Goal: Task Accomplishment & Management: Manage account settings

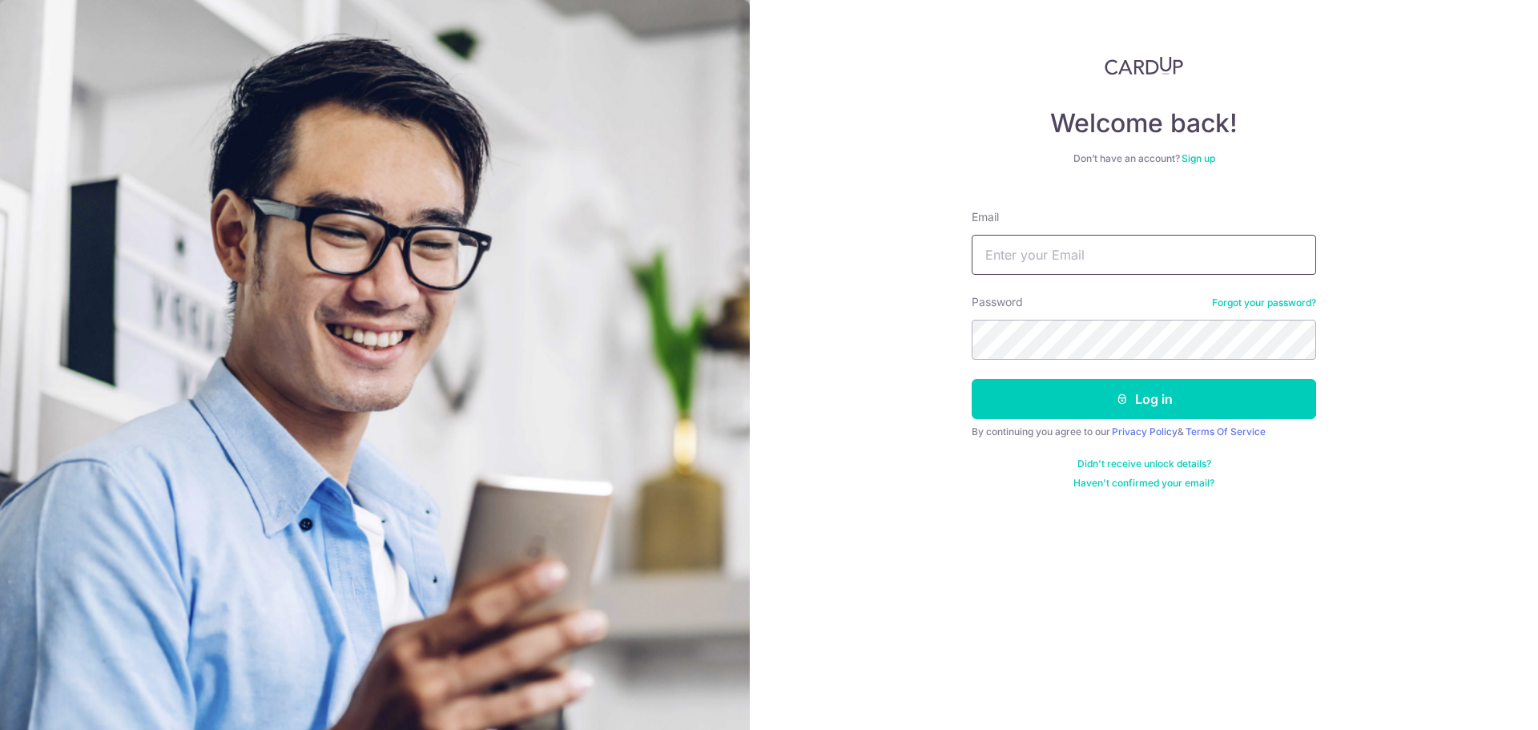
click at [1024, 240] on input "Email" at bounding box center [1144, 255] width 344 height 40
type input "[PERSON_NAME][EMAIL_ADDRESS][DOMAIN_NAME]"
click at [972, 379] on button "Log in" at bounding box center [1144, 399] width 344 height 40
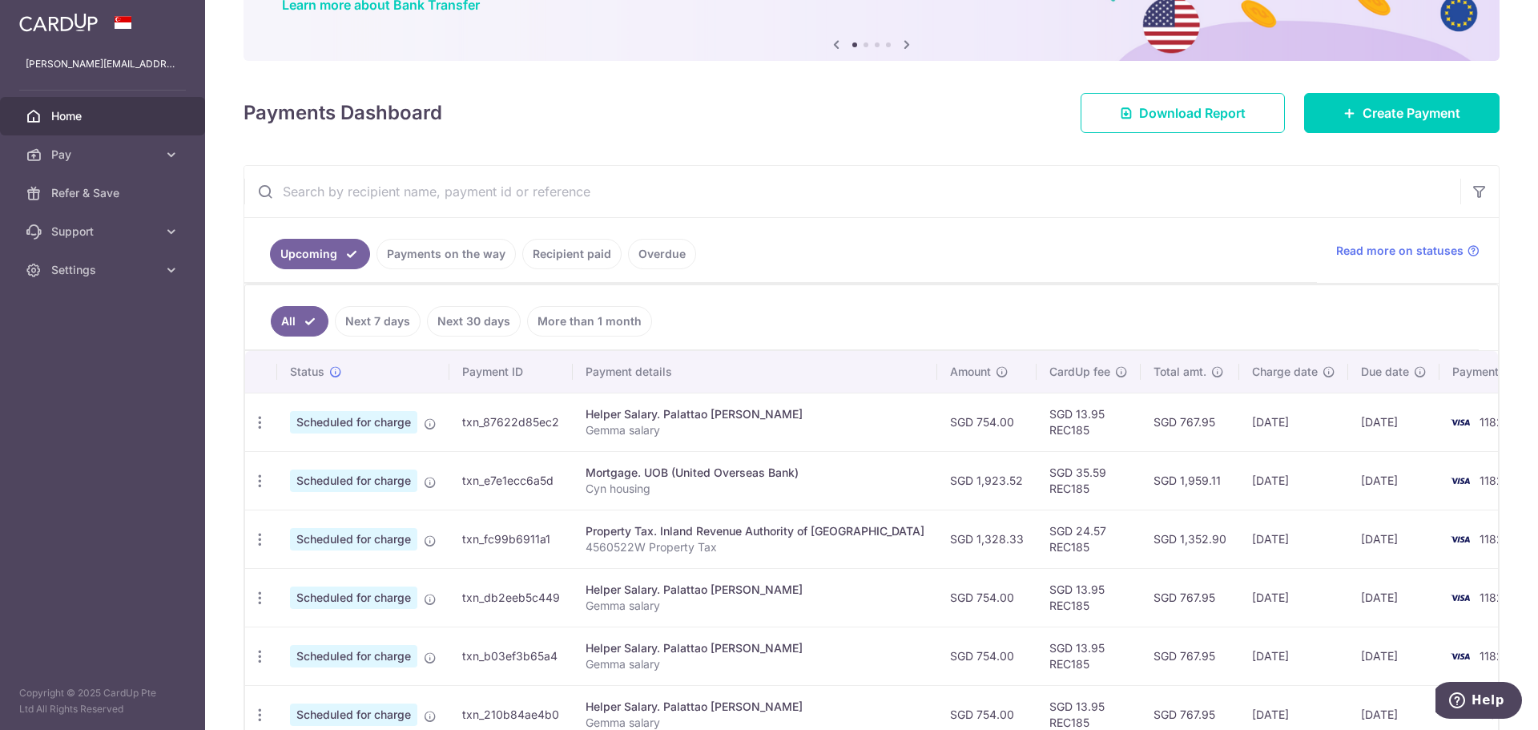
scroll to position [160, 0]
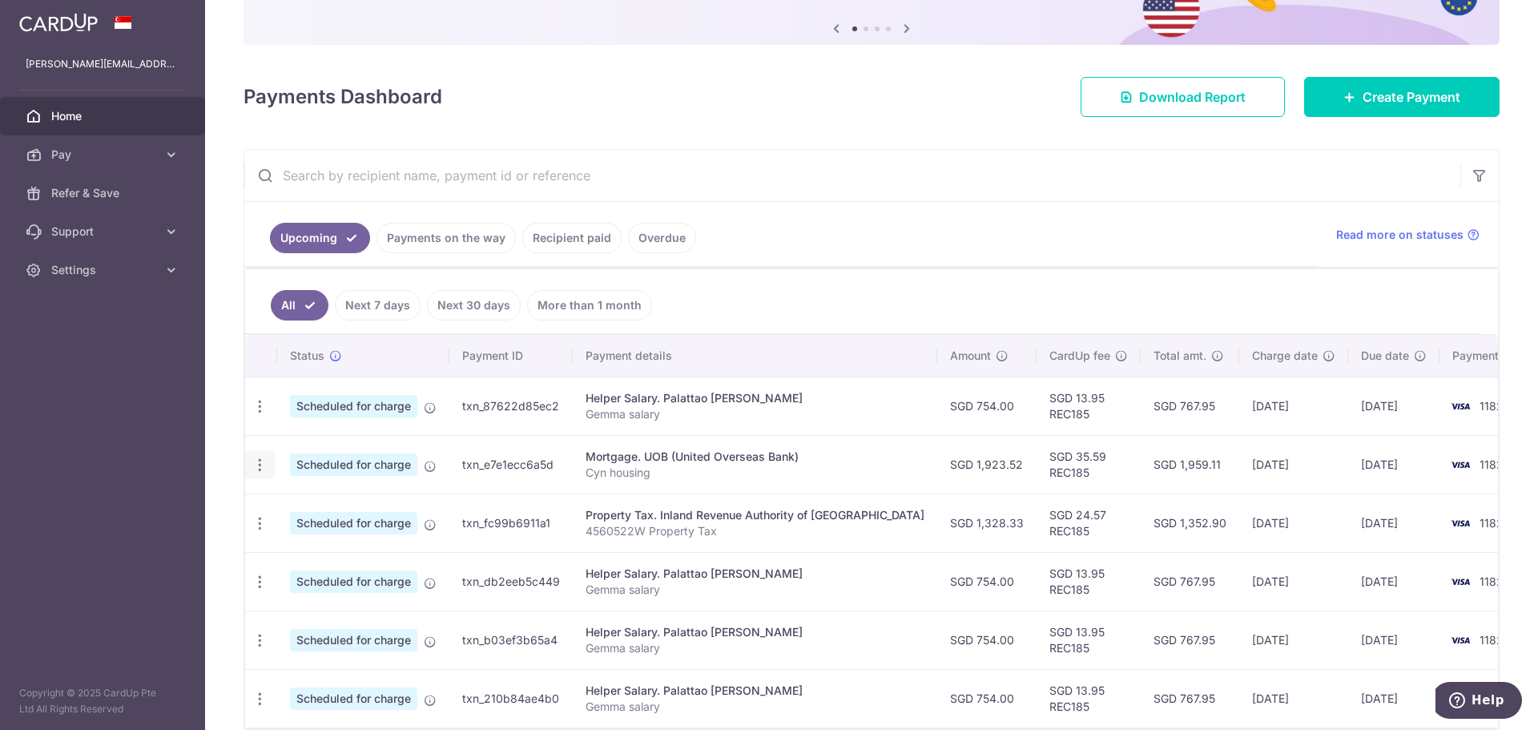
click at [262, 463] on icon "button" at bounding box center [260, 465] width 17 height 17
click at [303, 502] on span "Update payment" at bounding box center [345, 508] width 109 height 19
radio input "true"
type input "1,923.52"
type input "[DATE]"
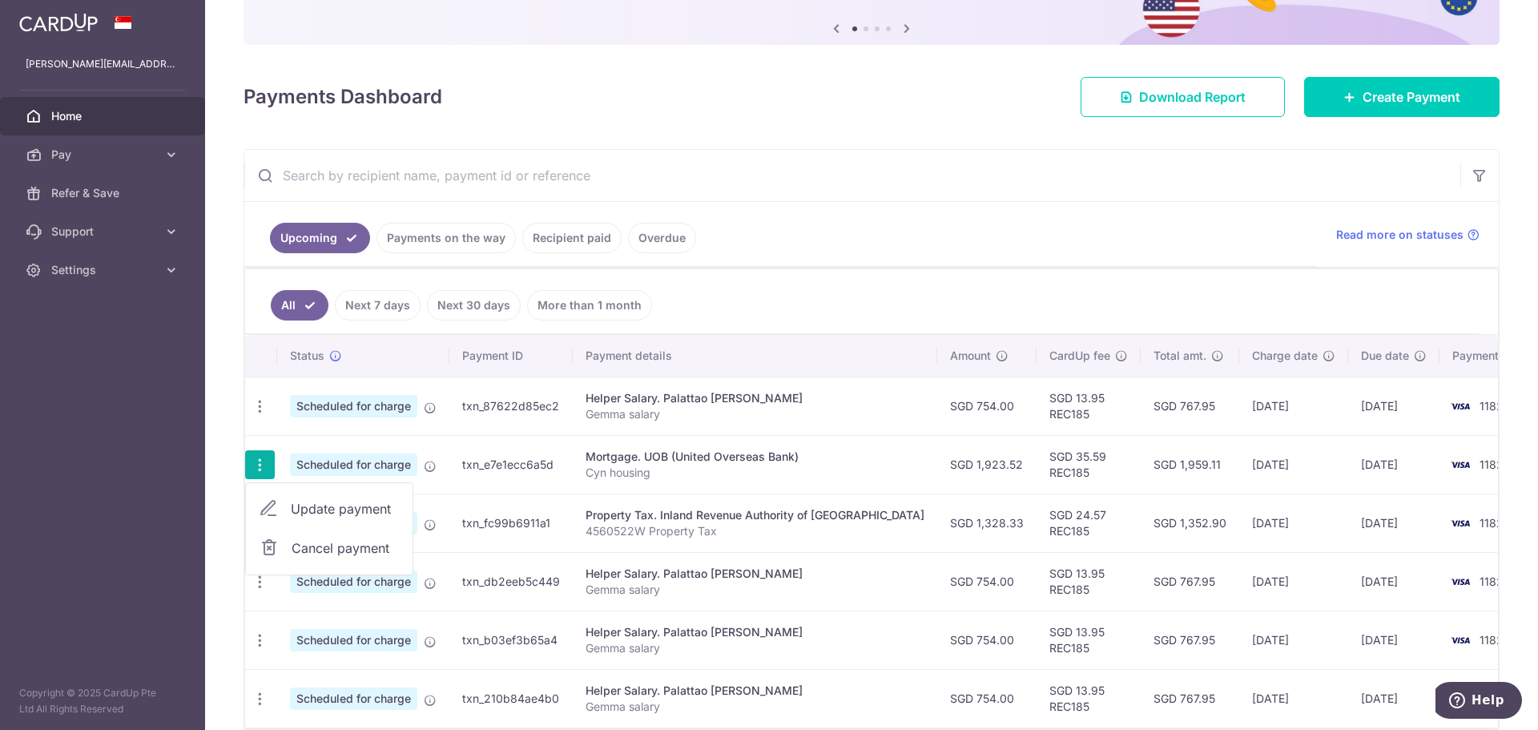
type input "Cyn housing"
type input "REC185"
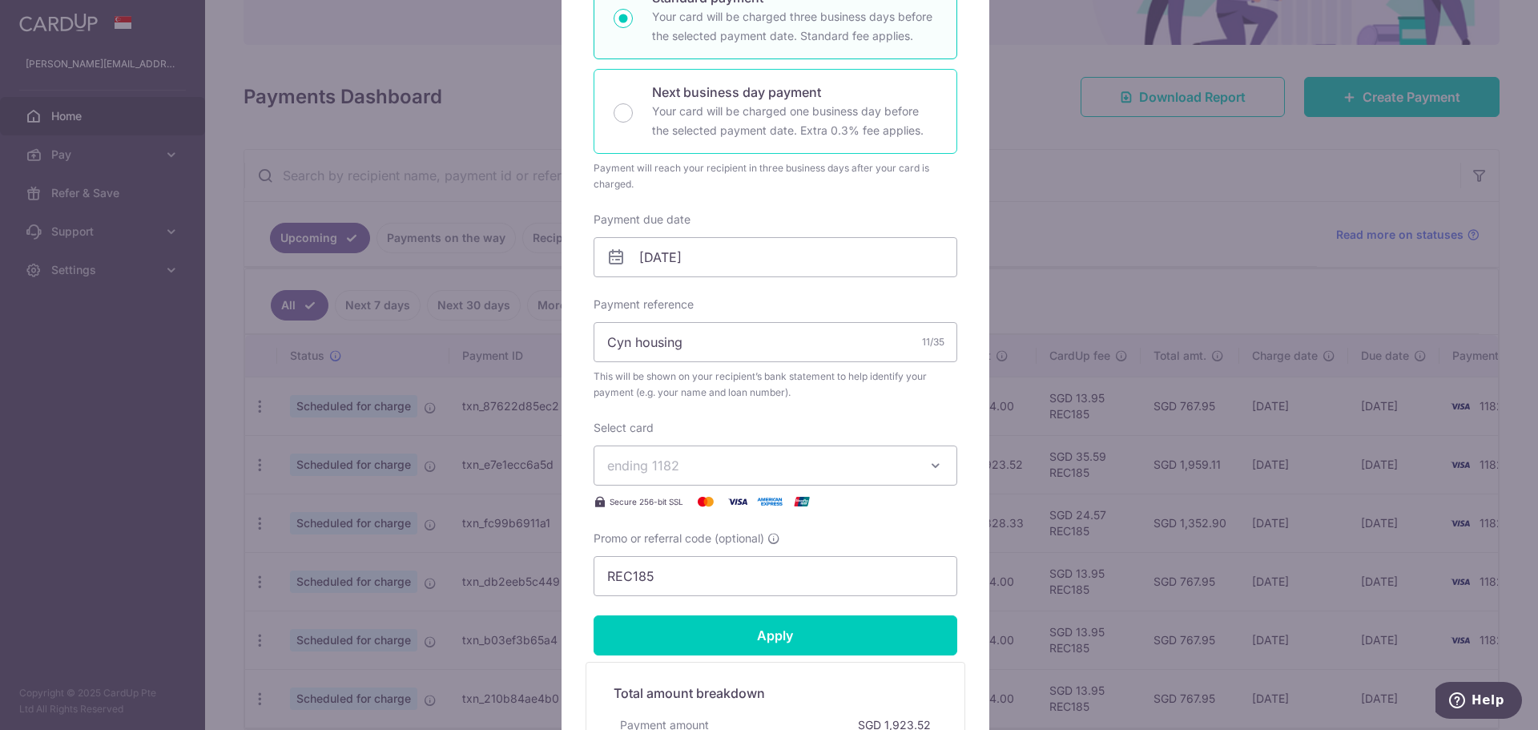
scroll to position [0, 0]
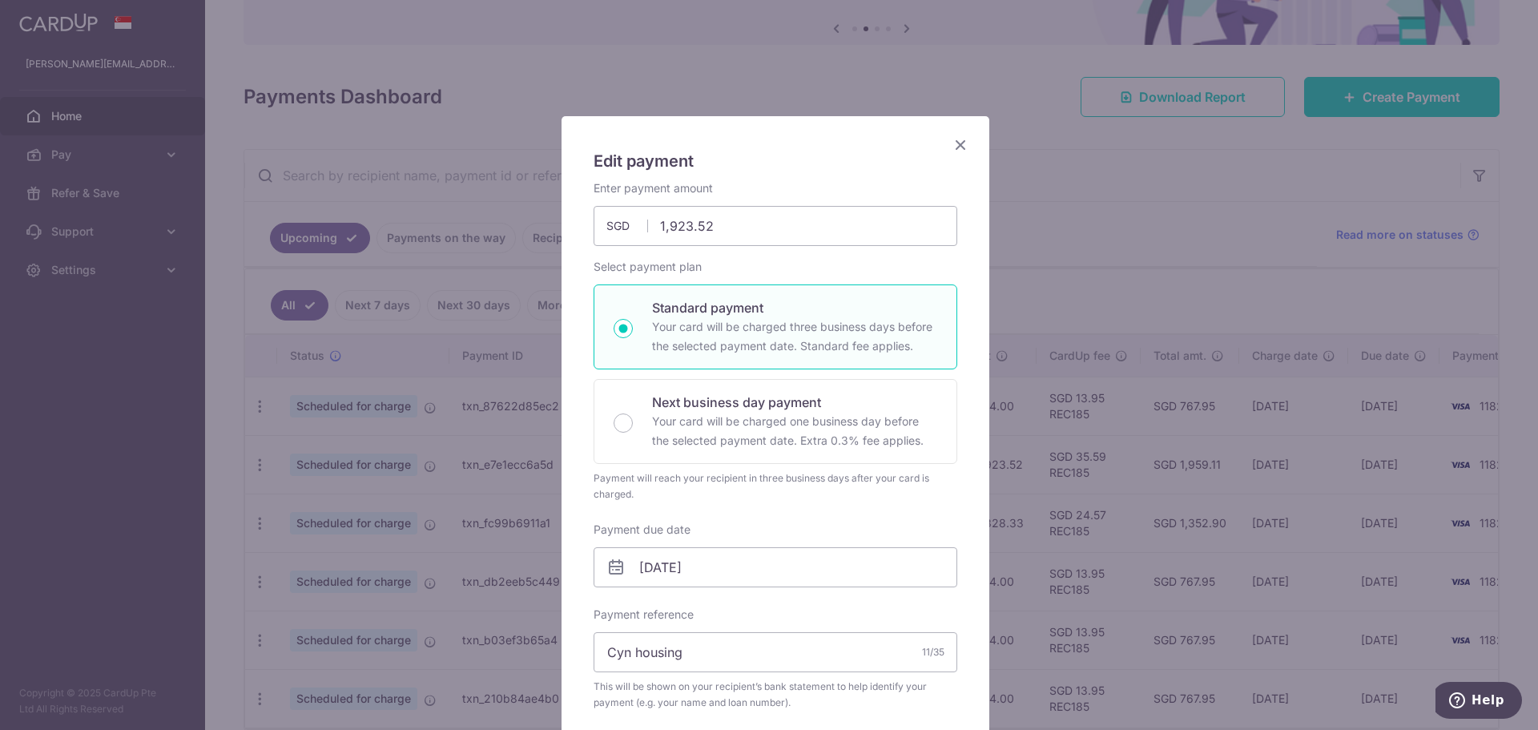
click at [954, 143] on icon "Close" at bounding box center [960, 145] width 19 height 20
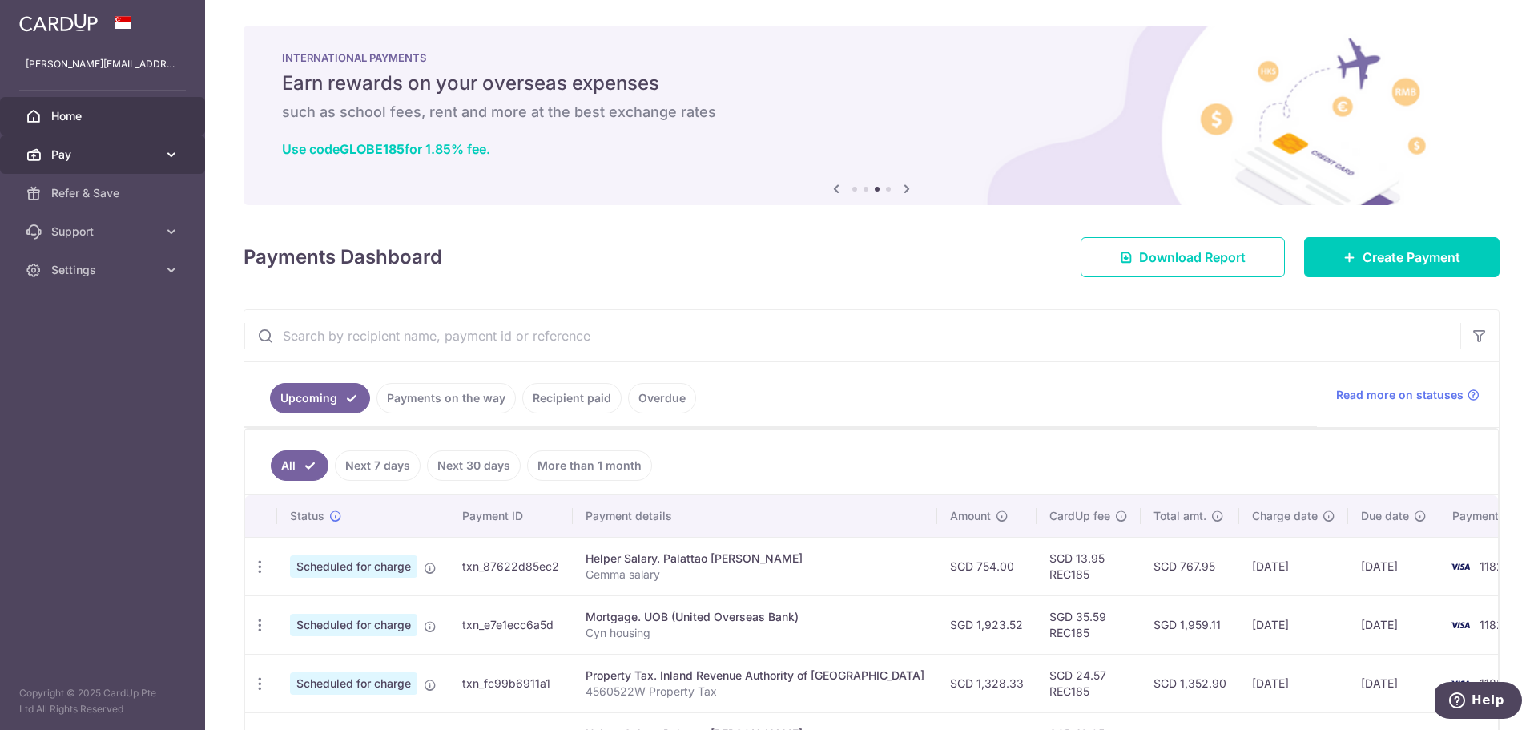
click at [167, 155] on icon at bounding box center [171, 155] width 16 height 16
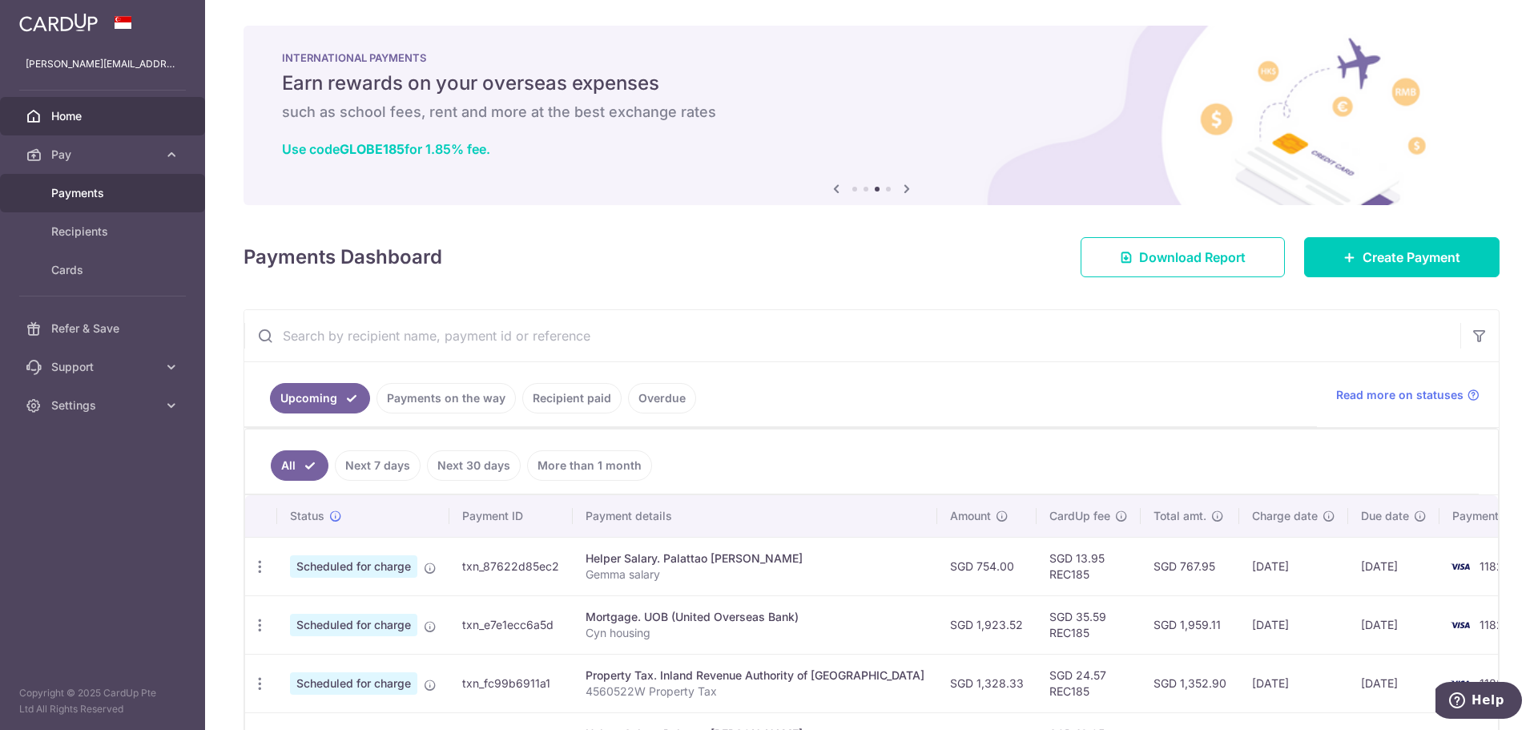
click at [101, 187] on span "Payments" at bounding box center [104, 193] width 106 height 16
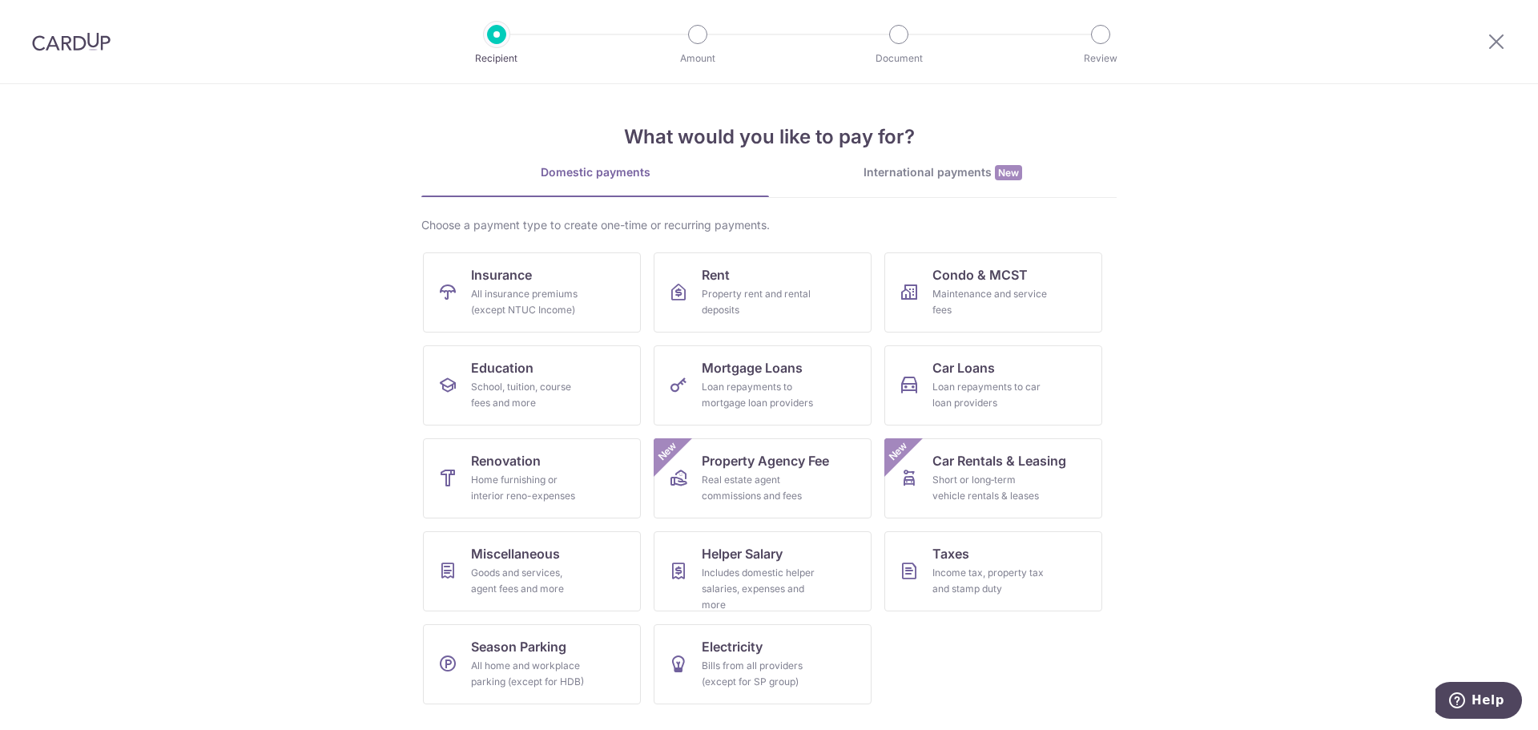
click at [487, 39] on div "Recipient" at bounding box center [496, 34] width 19 height 19
click at [1495, 42] on icon at bounding box center [1496, 41] width 19 height 20
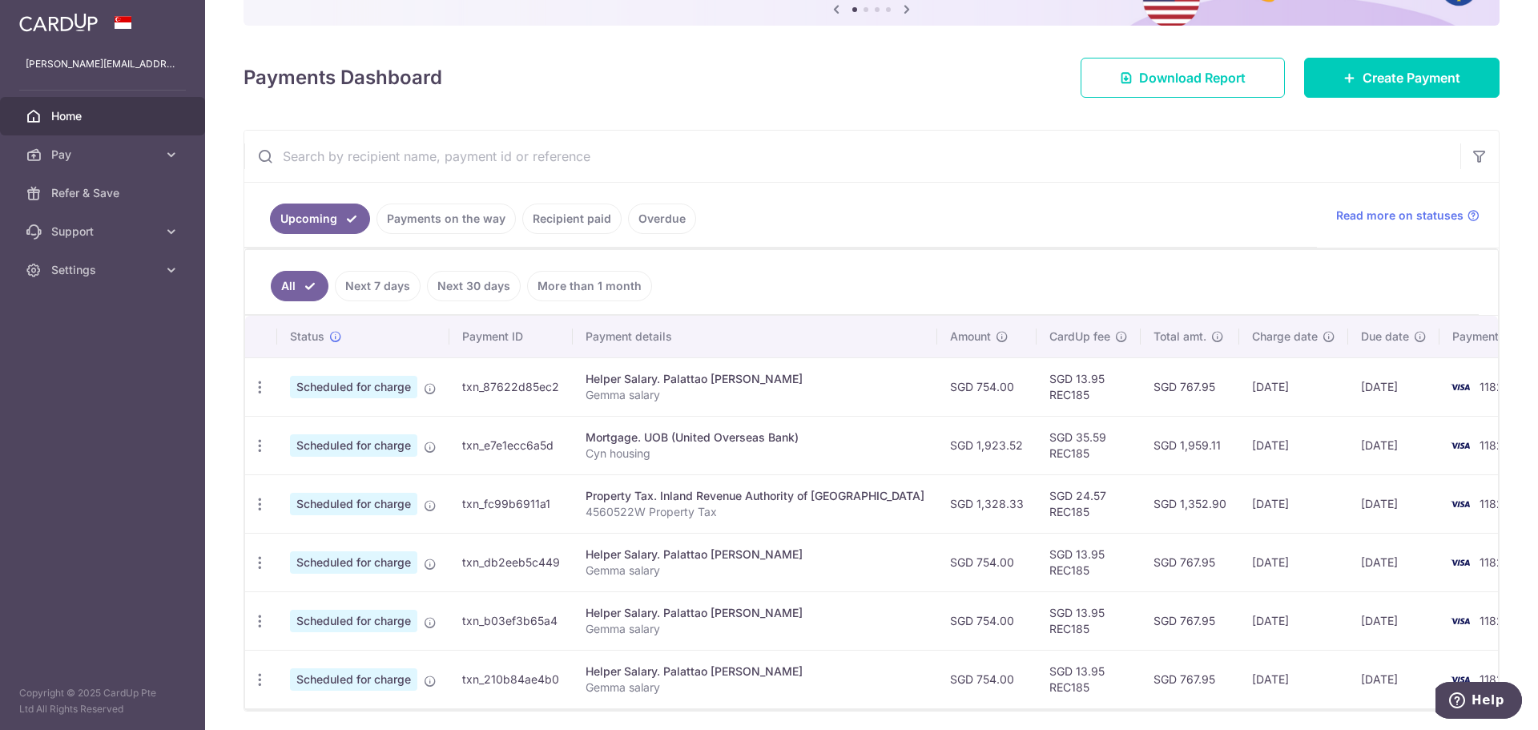
scroll to position [217, 0]
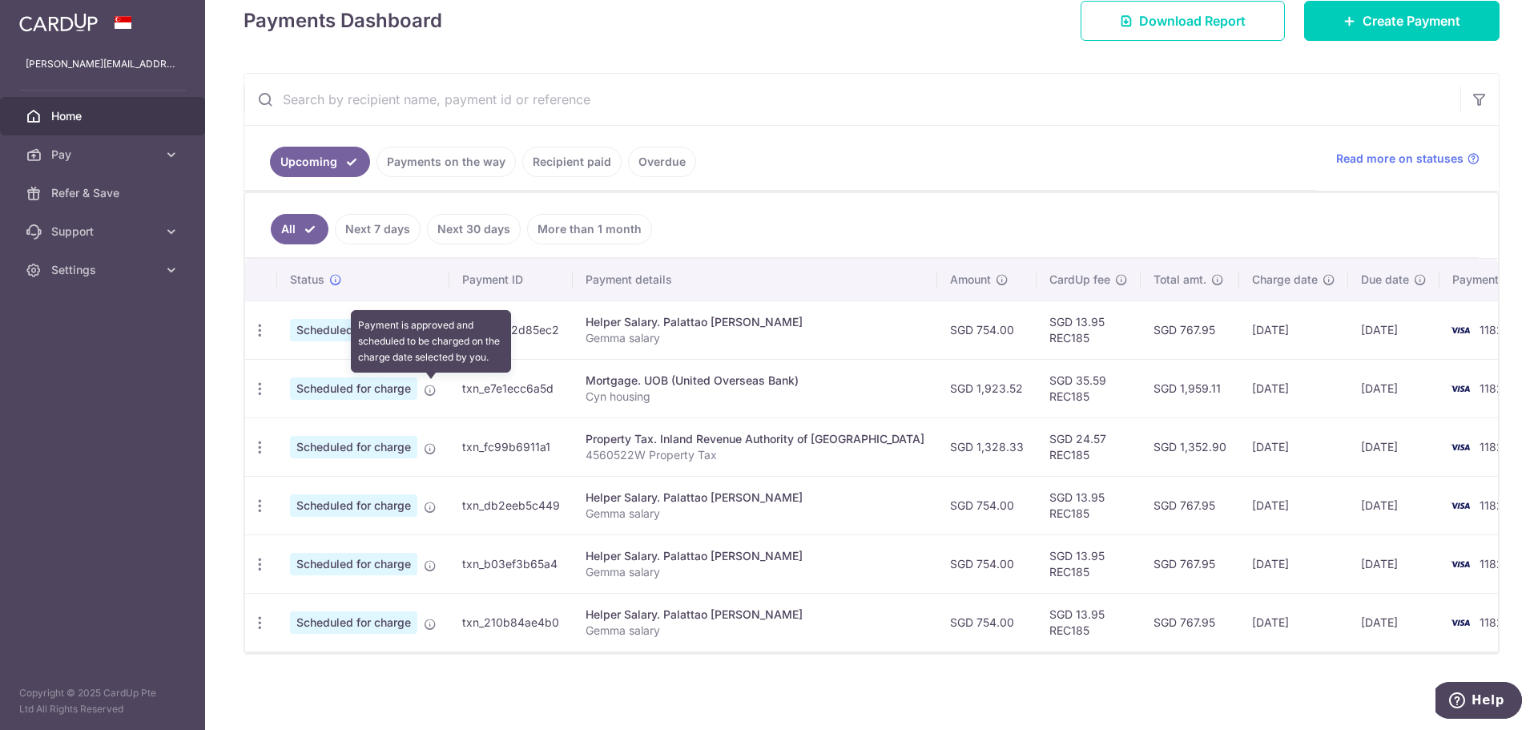
click at [430, 387] on icon at bounding box center [430, 390] width 13 height 13
click at [376, 384] on span "Scheduled for charge" at bounding box center [353, 388] width 127 height 22
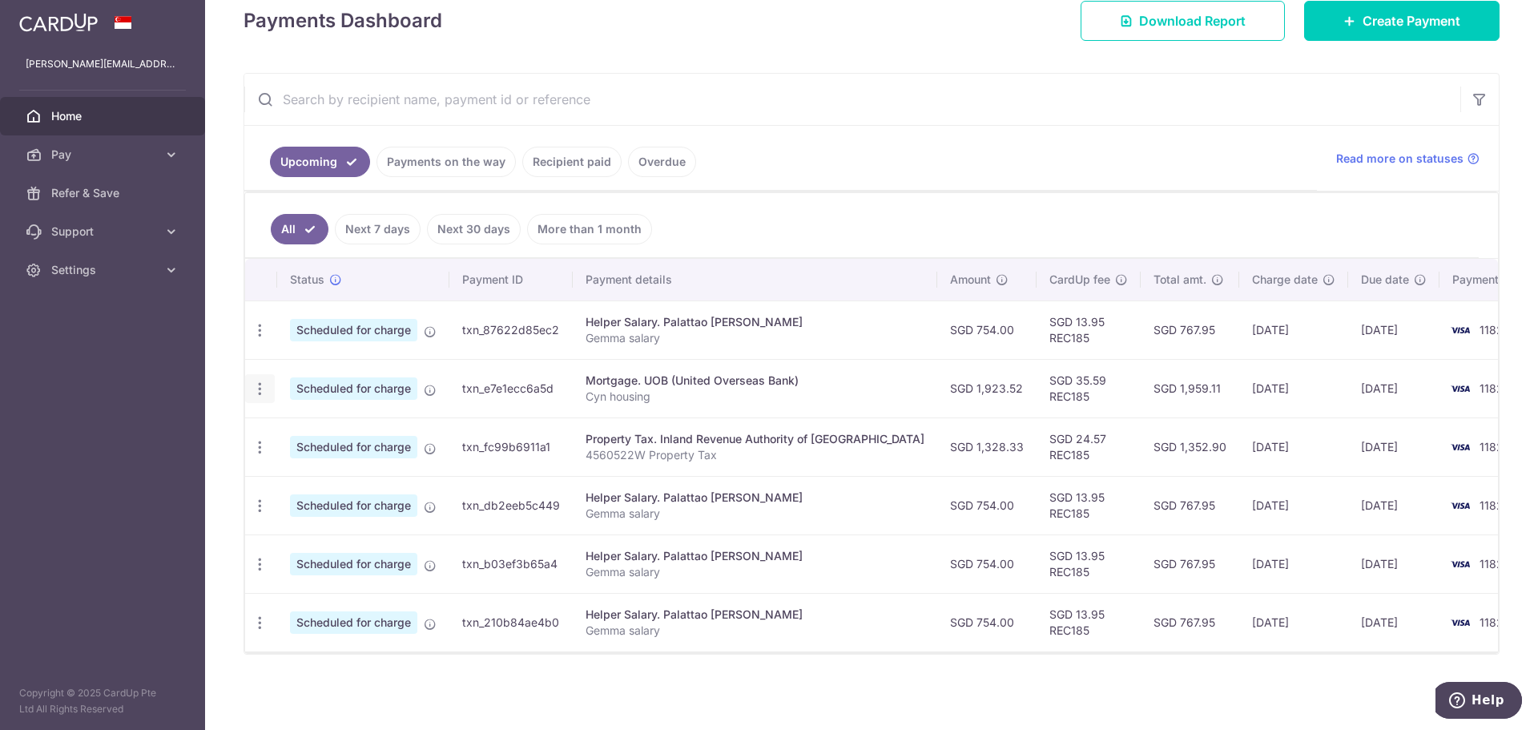
click at [259, 391] on icon "button" at bounding box center [260, 388] width 17 height 17
click at [297, 431] on span "Update payment" at bounding box center [345, 432] width 109 height 19
radio input "true"
type input "1,923.52"
type input "[DATE]"
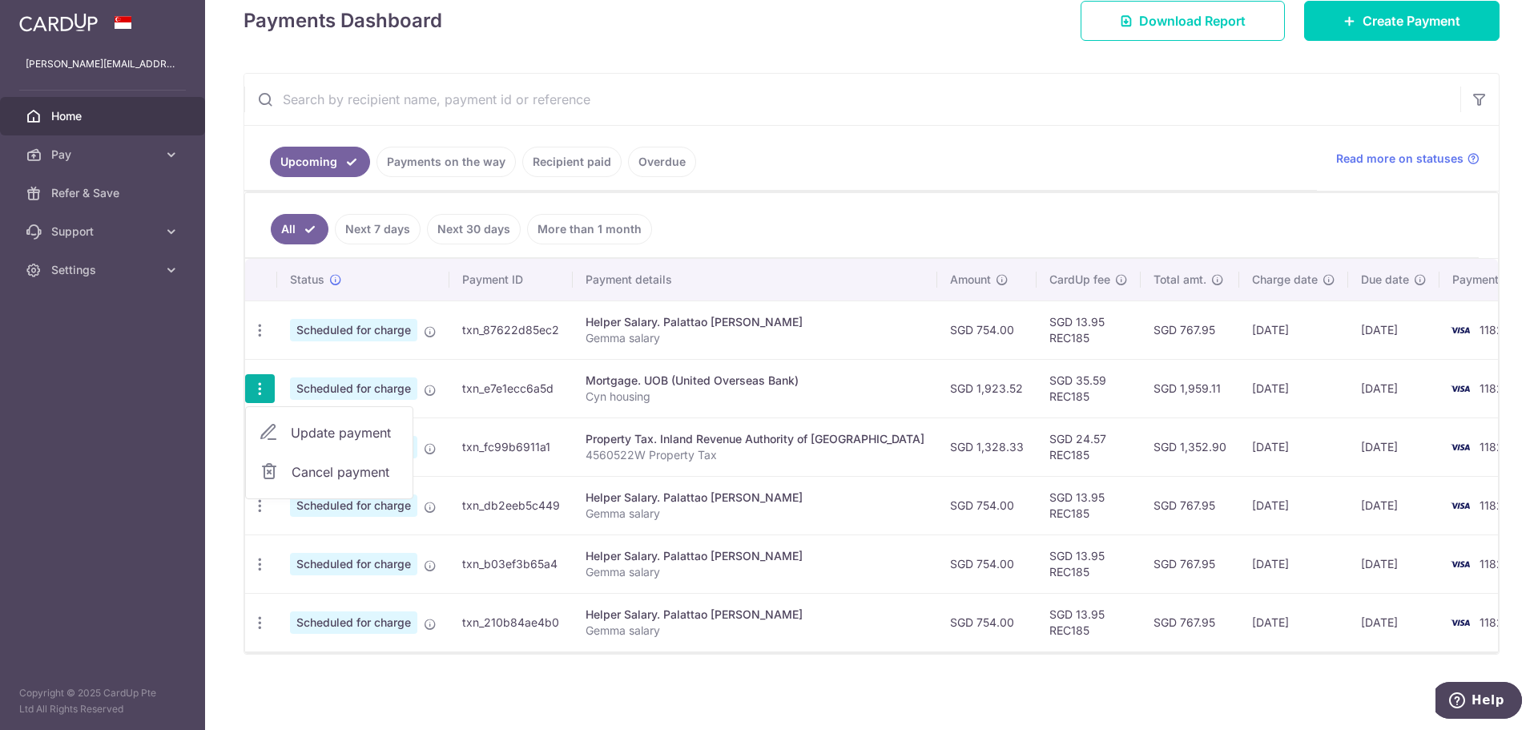
type input "Cyn housing"
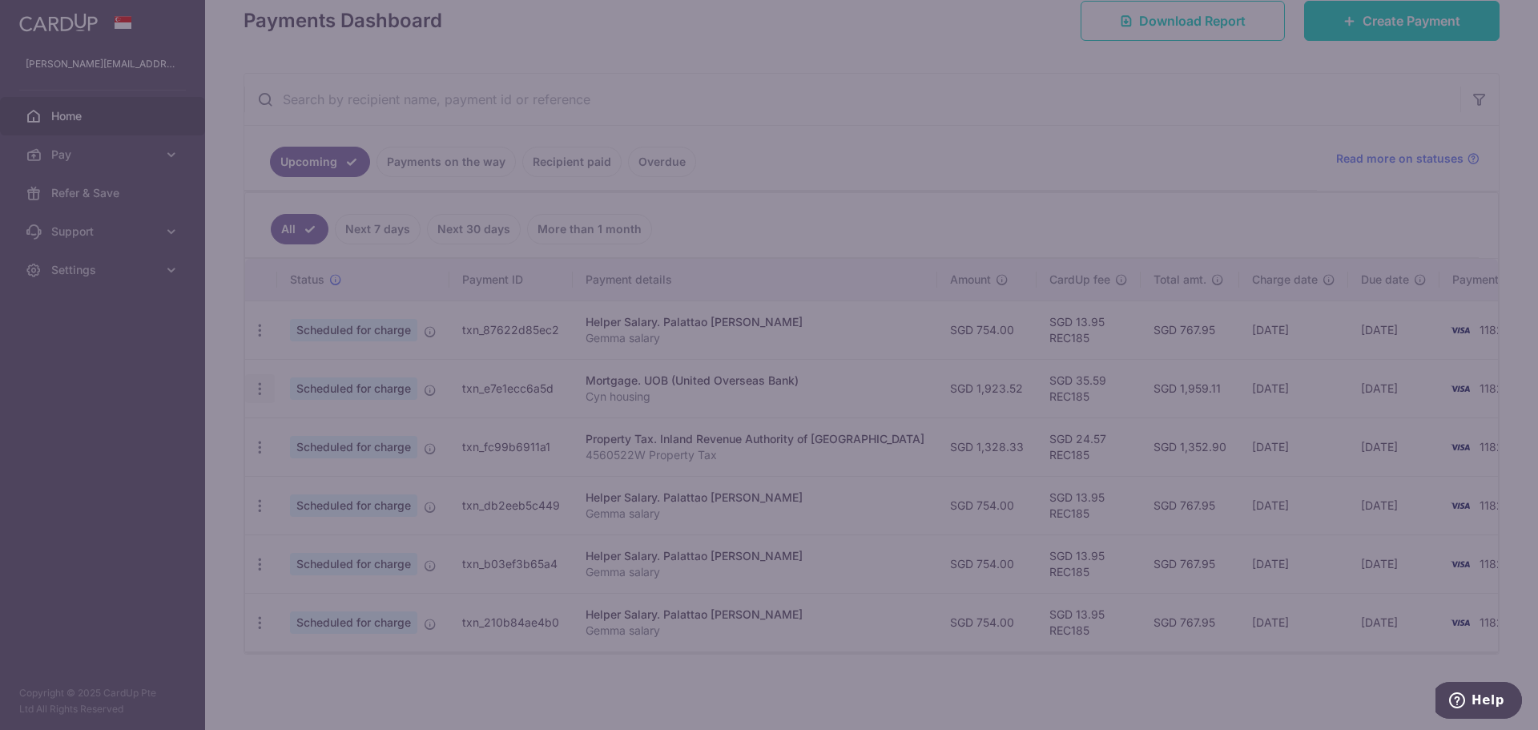
type input "REC185"
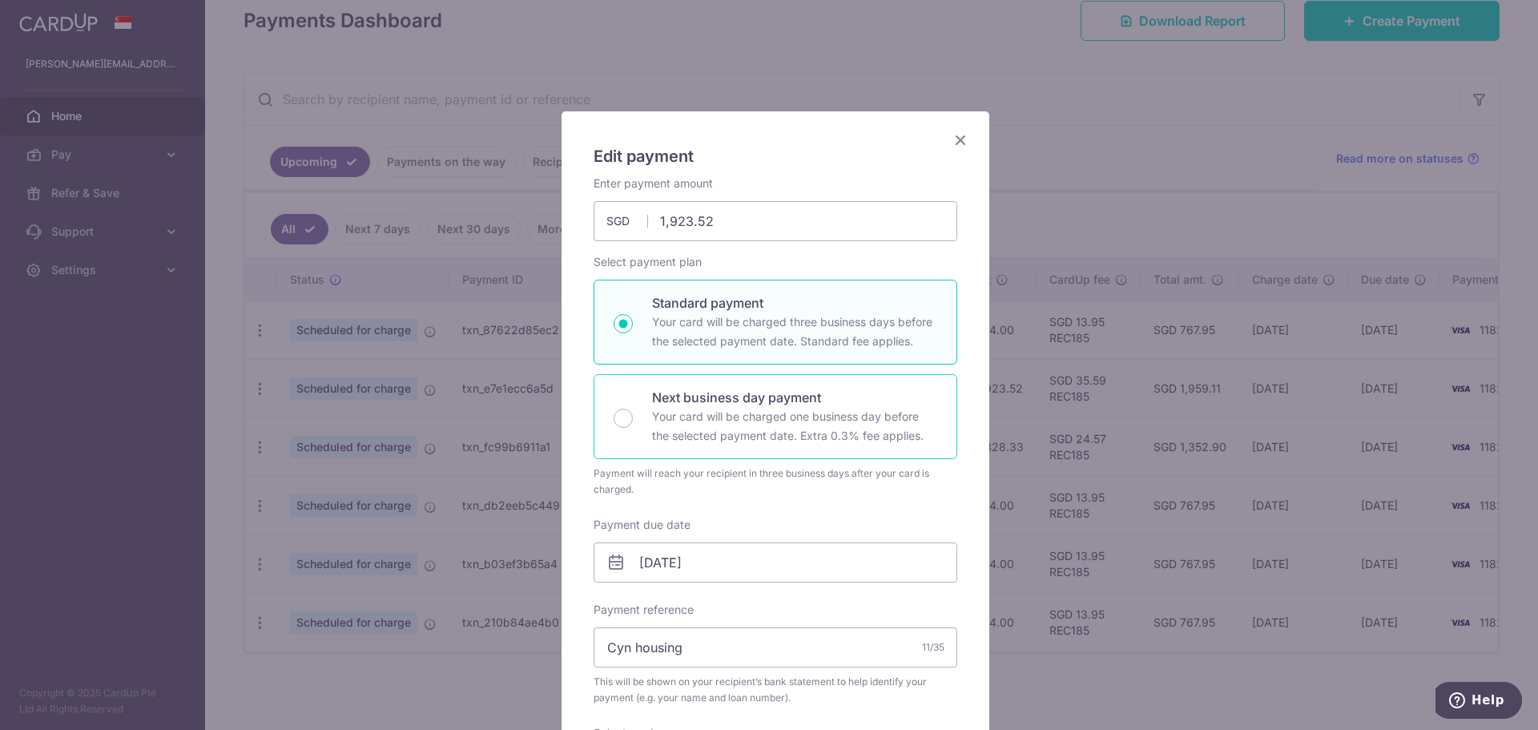
scroll to position [0, 0]
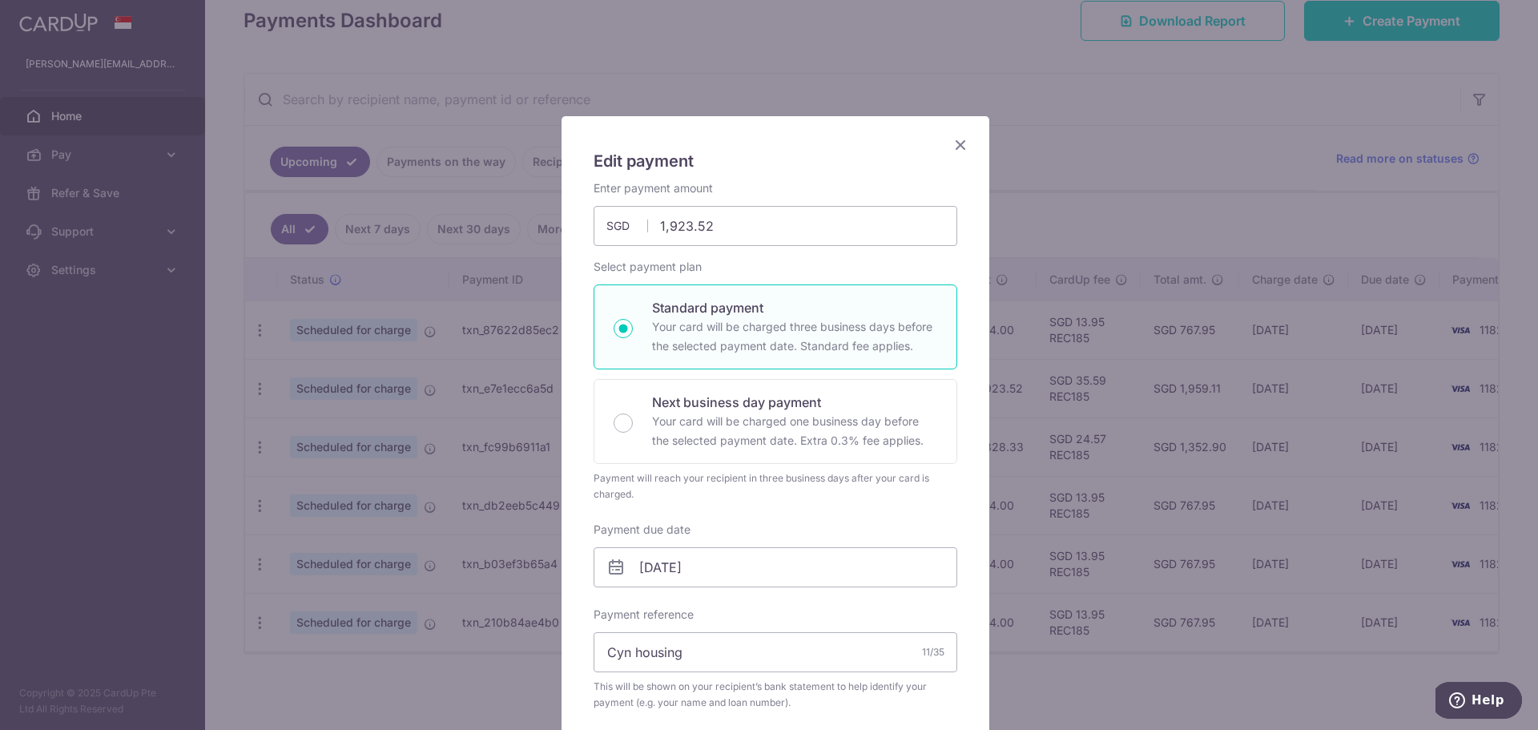
click at [954, 147] on icon "Close" at bounding box center [960, 145] width 19 height 20
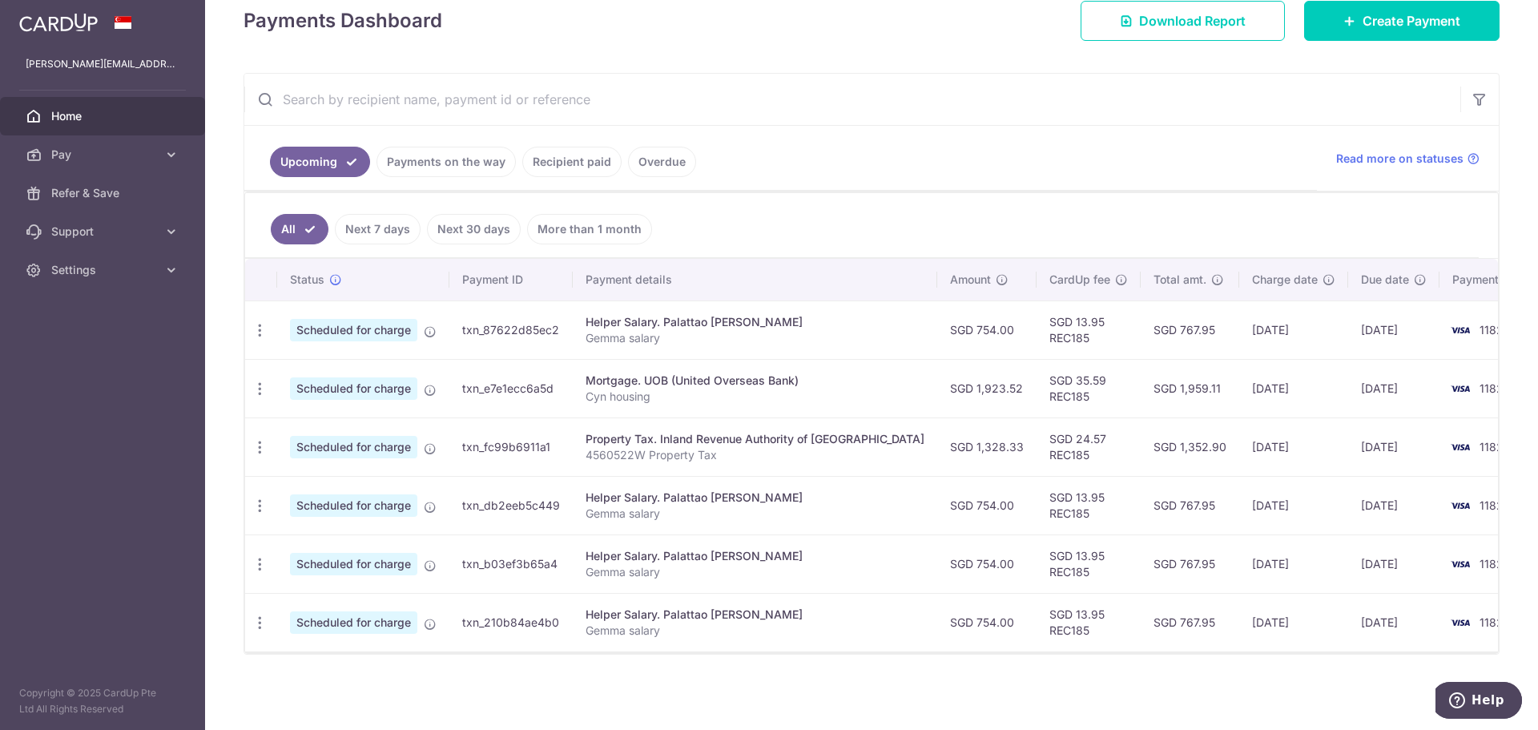
scroll to position [0, 3]
click at [173, 272] on icon at bounding box center [171, 270] width 16 height 16
click at [165, 156] on icon at bounding box center [171, 155] width 16 height 16
click at [92, 225] on span "Recipients" at bounding box center [104, 231] width 106 height 16
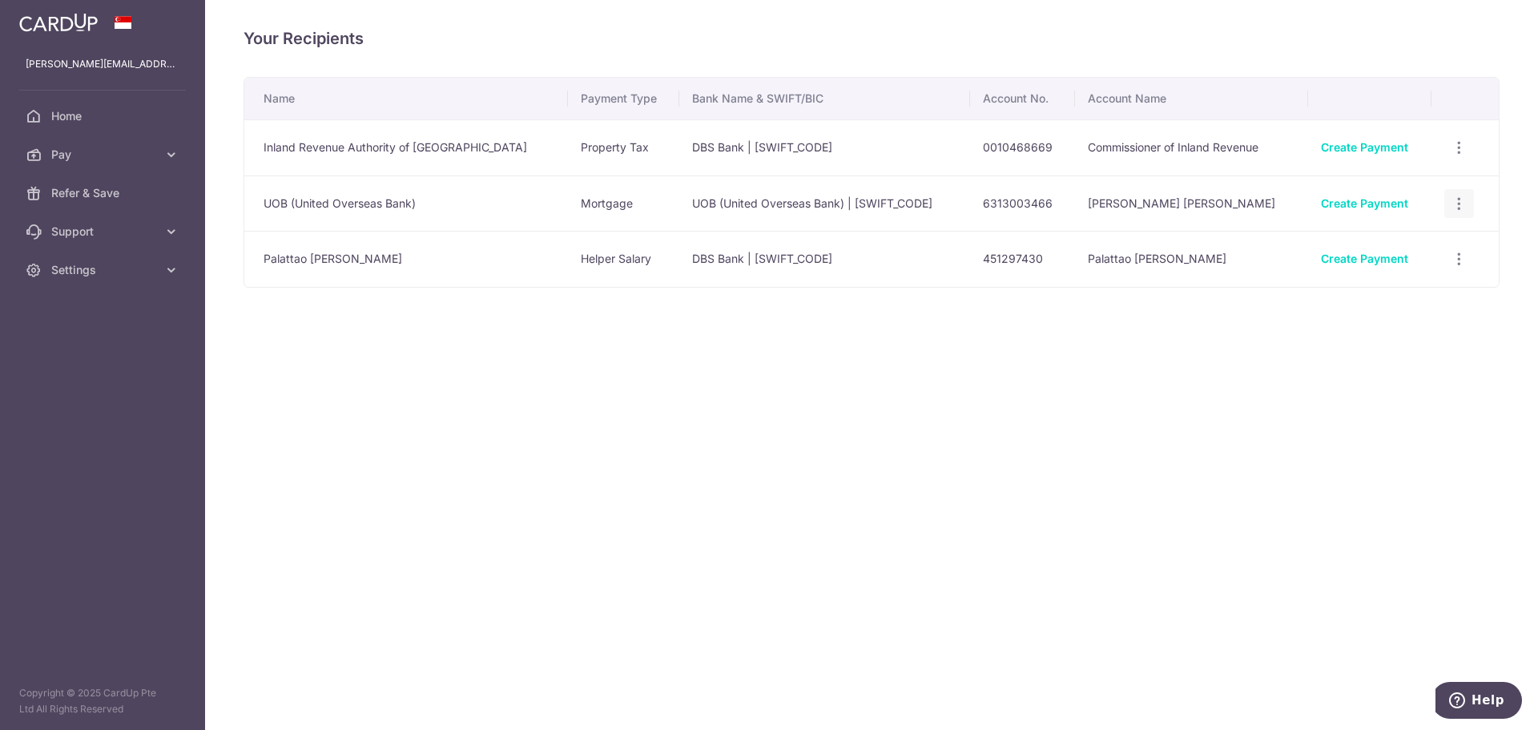
click at [1461, 199] on icon "button" at bounding box center [1459, 203] width 17 height 17
click at [1395, 244] on span "View/Edit" at bounding box center [1405, 247] width 109 height 19
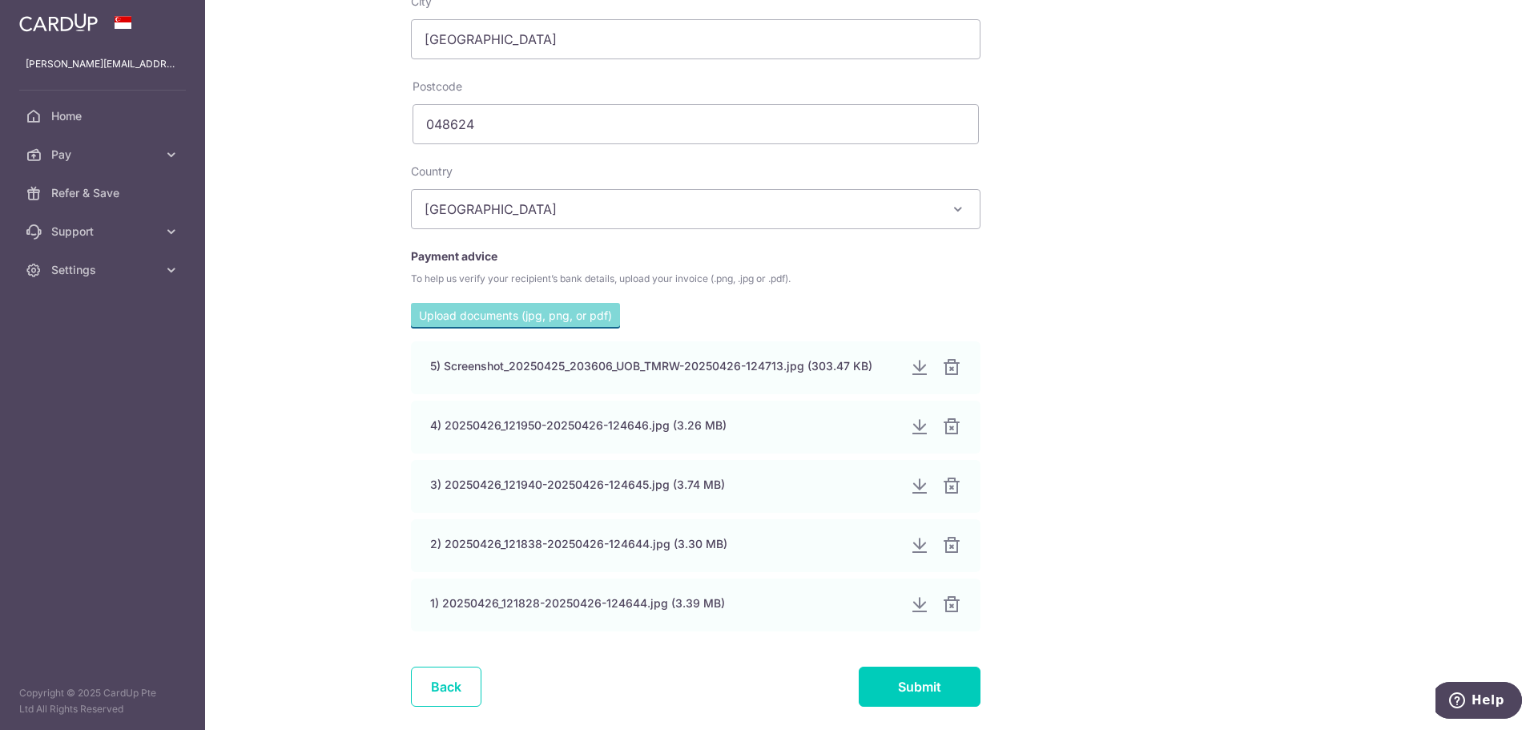
scroll to position [801, 0]
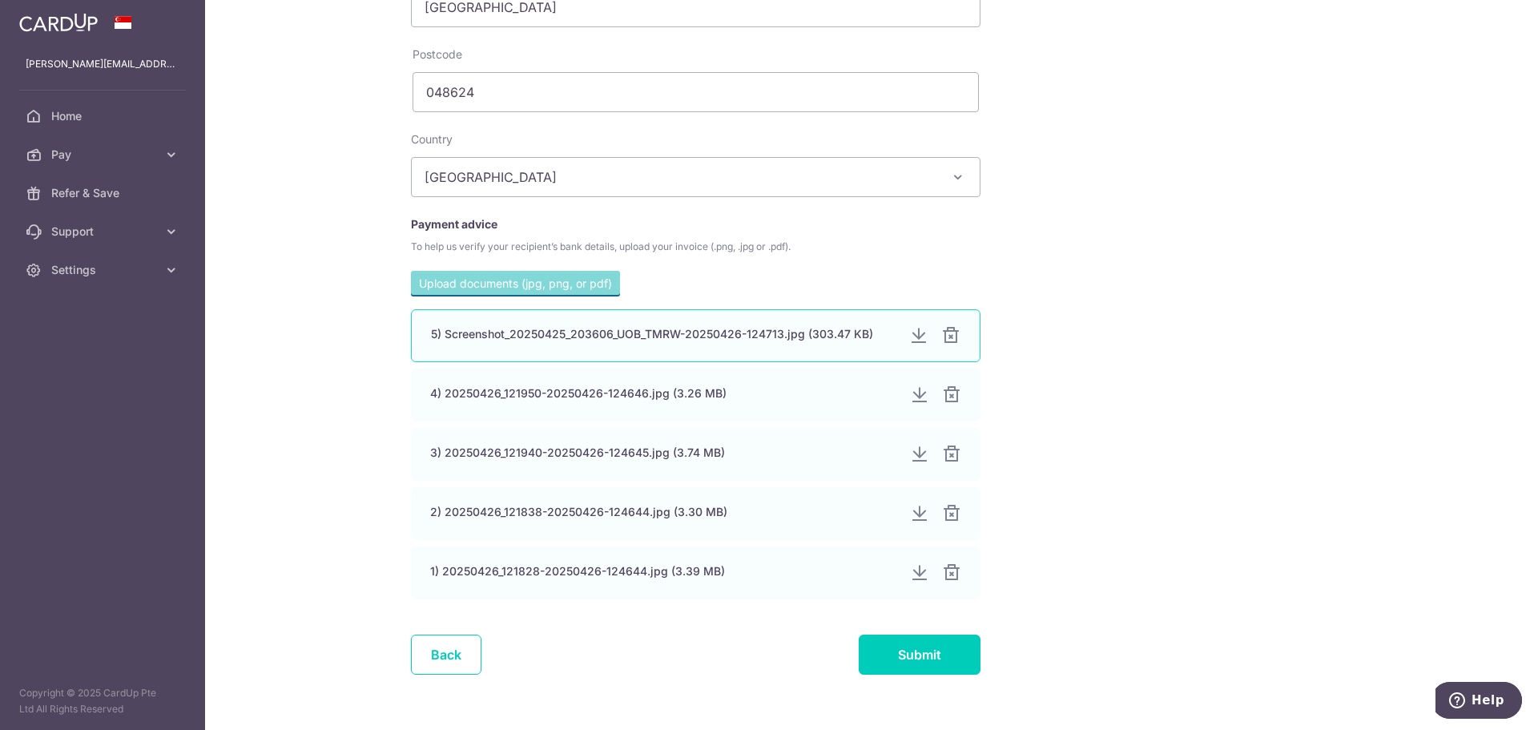
click at [696, 343] on div "5) Screenshot_20250425_203606_UOB_TMRW-20250426-124713.jpg (303.47 KB)" at bounding box center [696, 335] width 570 height 53
click at [1371, 332] on div "My recipients UOB (United Overseas Bank) UOB (United Overseas Bank) Account Det…" at bounding box center [871, 365] width 1333 height 730
click at [912, 335] on div at bounding box center [918, 335] width 19 height 19
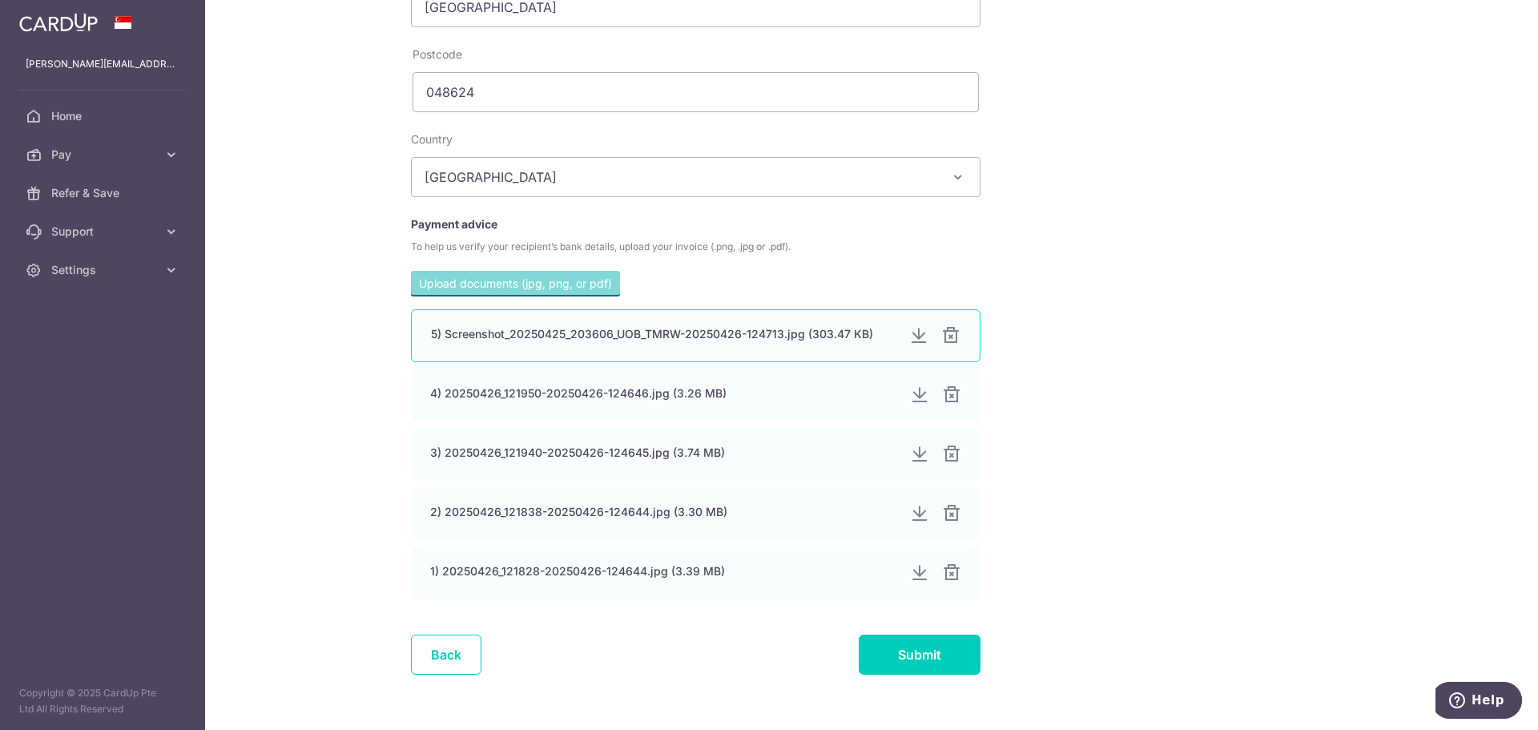
click at [912, 335] on div at bounding box center [918, 335] width 19 height 19
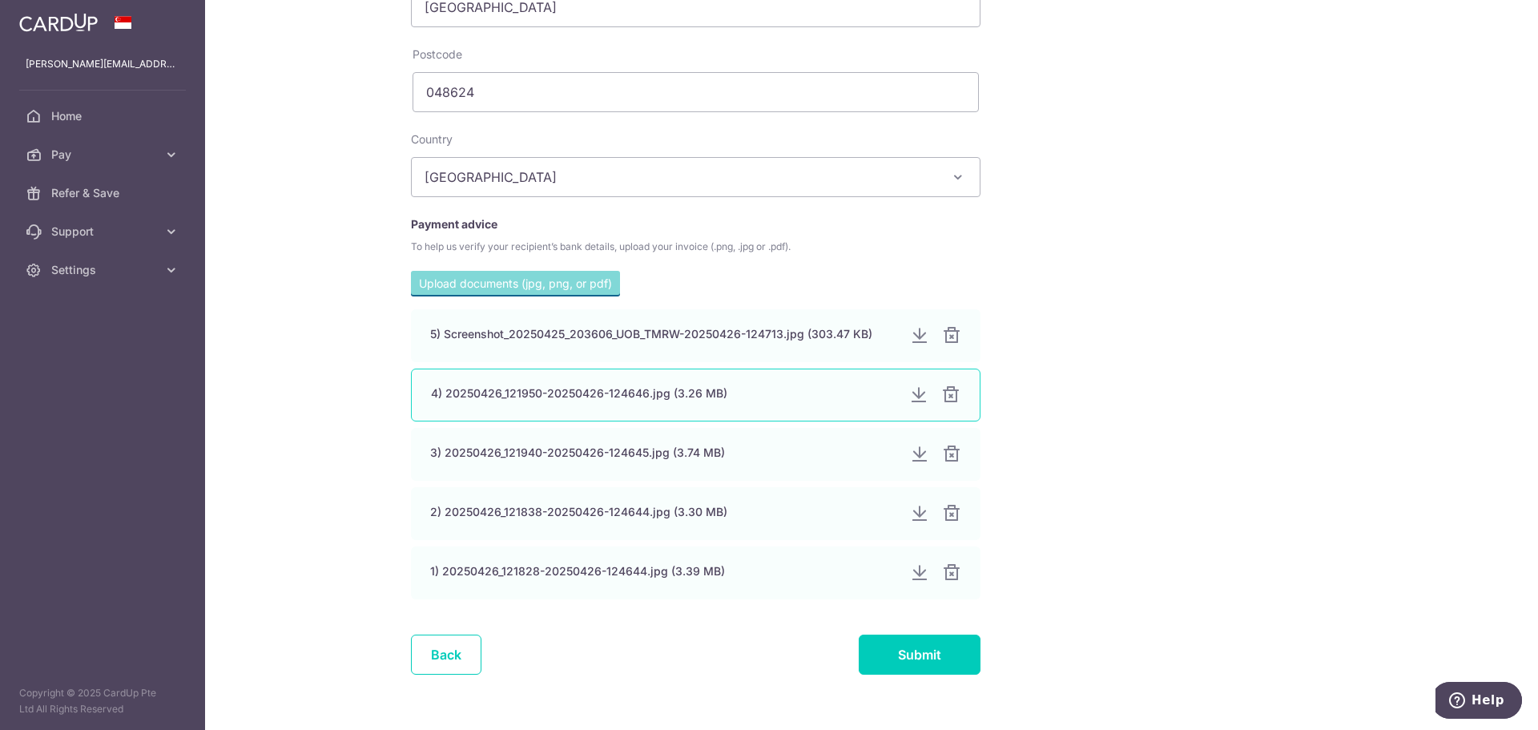
click at [779, 397] on div "4) 20250426_121950-20250426-124646.jpg (3.26 MB)" at bounding box center [663, 393] width 465 height 16
click at [912, 392] on div at bounding box center [918, 394] width 19 height 19
click at [827, 448] on div "3) 20250426_121940-20250426-124645.jpg (3.74 MB)" at bounding box center [663, 453] width 465 height 16
click at [916, 454] on div at bounding box center [918, 454] width 19 height 19
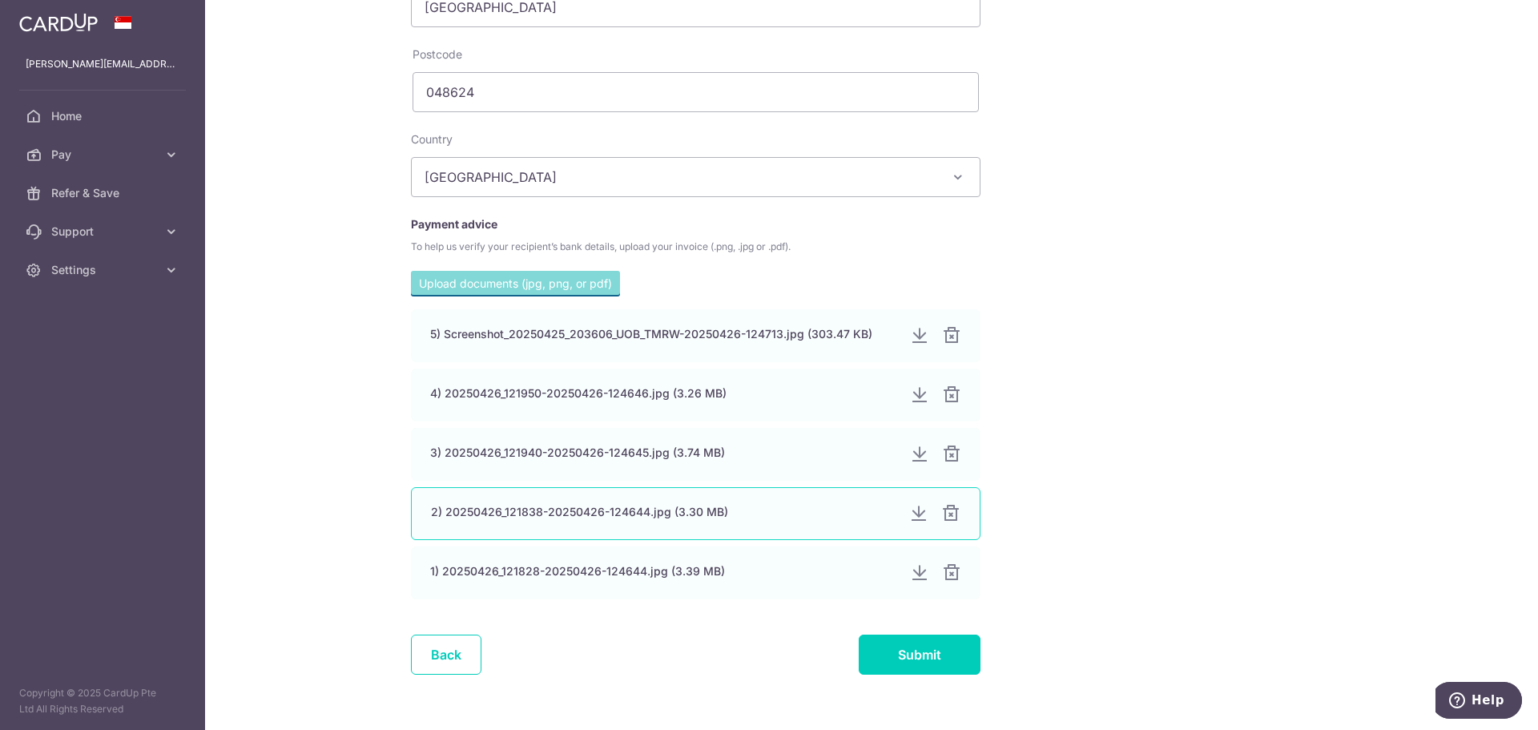
click at [916, 513] on div at bounding box center [918, 513] width 19 height 19
click at [653, 573] on div "1) 20250426_121828-20250426-124644.jpg (3.39 MB)" at bounding box center [663, 571] width 465 height 16
click at [915, 570] on div at bounding box center [918, 572] width 19 height 19
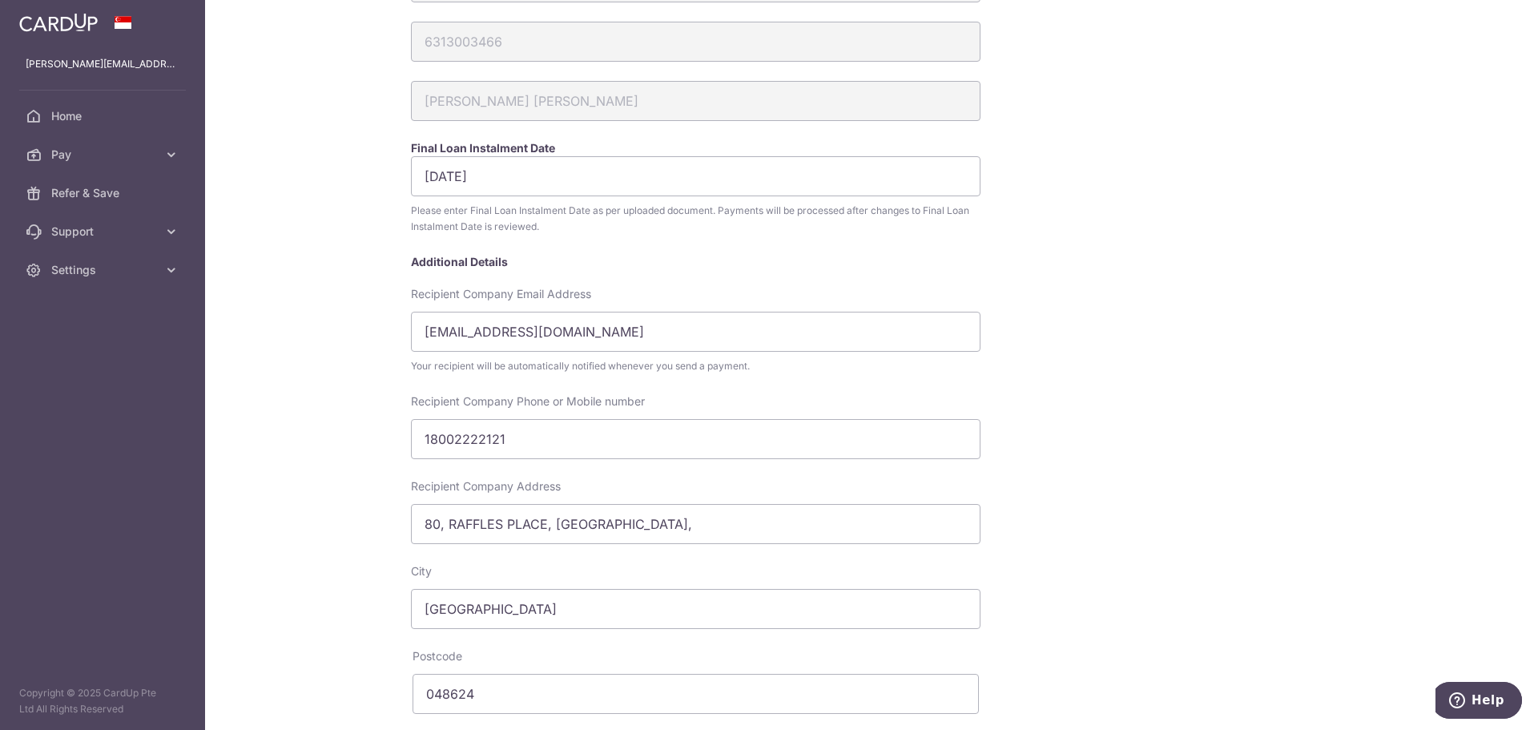
scroll to position [0, 0]
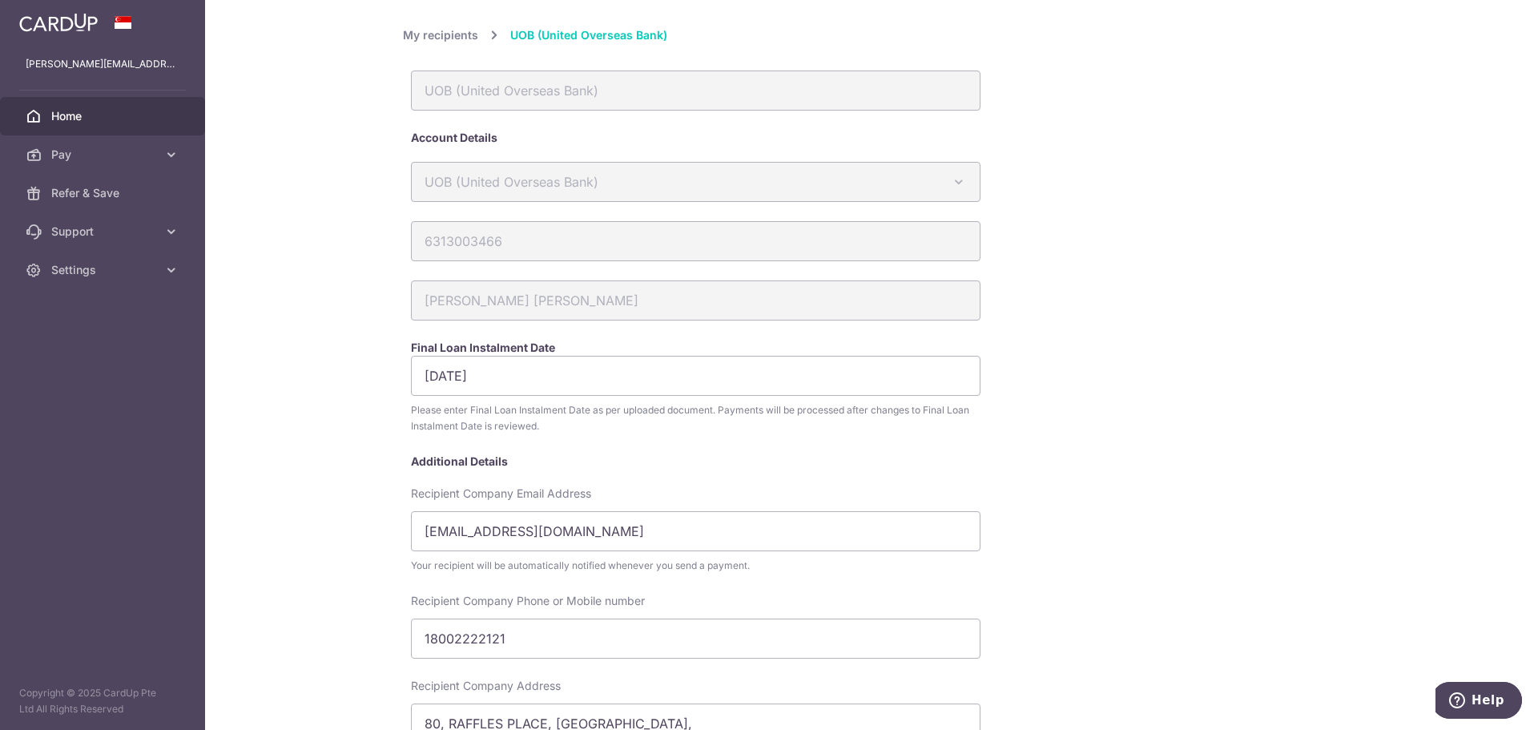
click at [86, 114] on span "Home" at bounding box center [104, 116] width 106 height 16
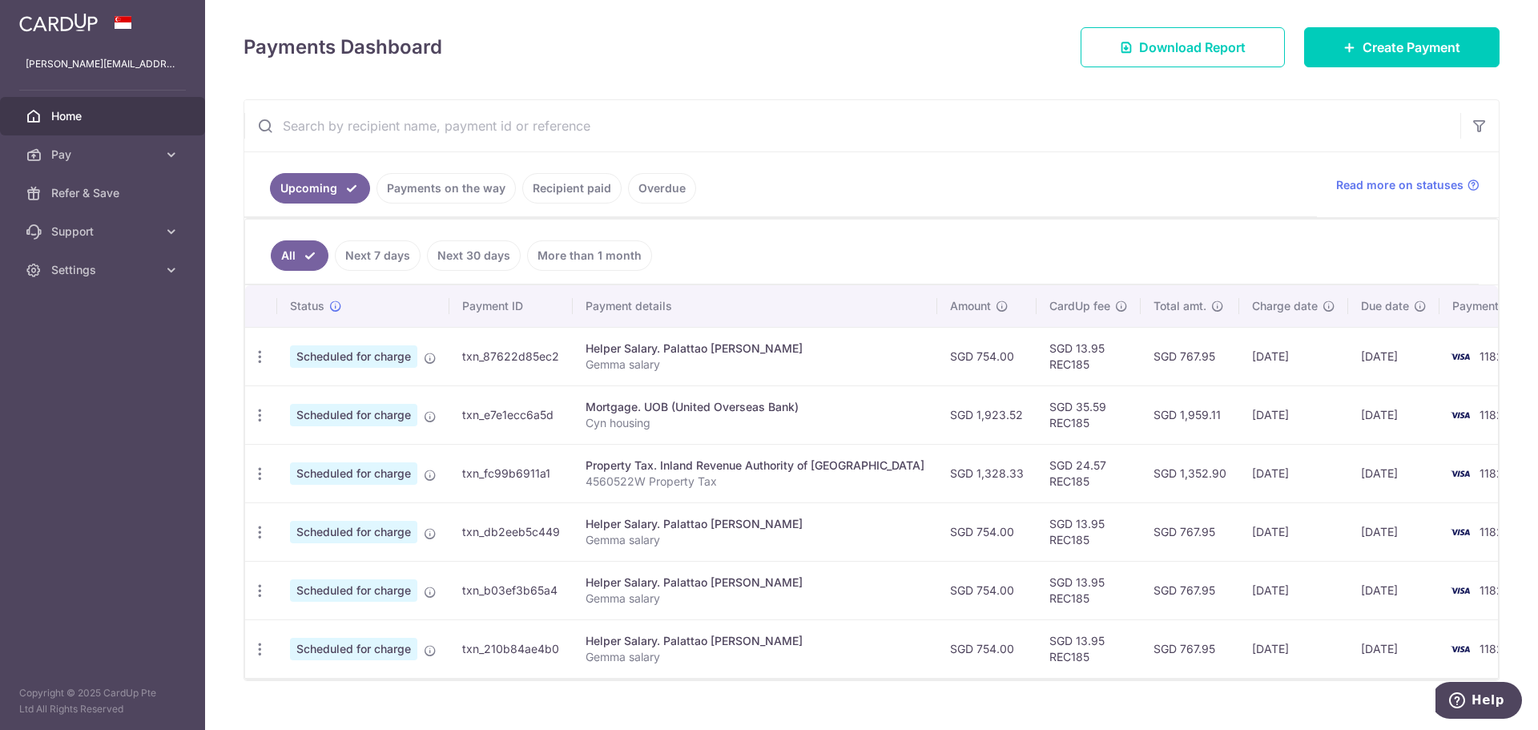
scroll to position [236, 0]
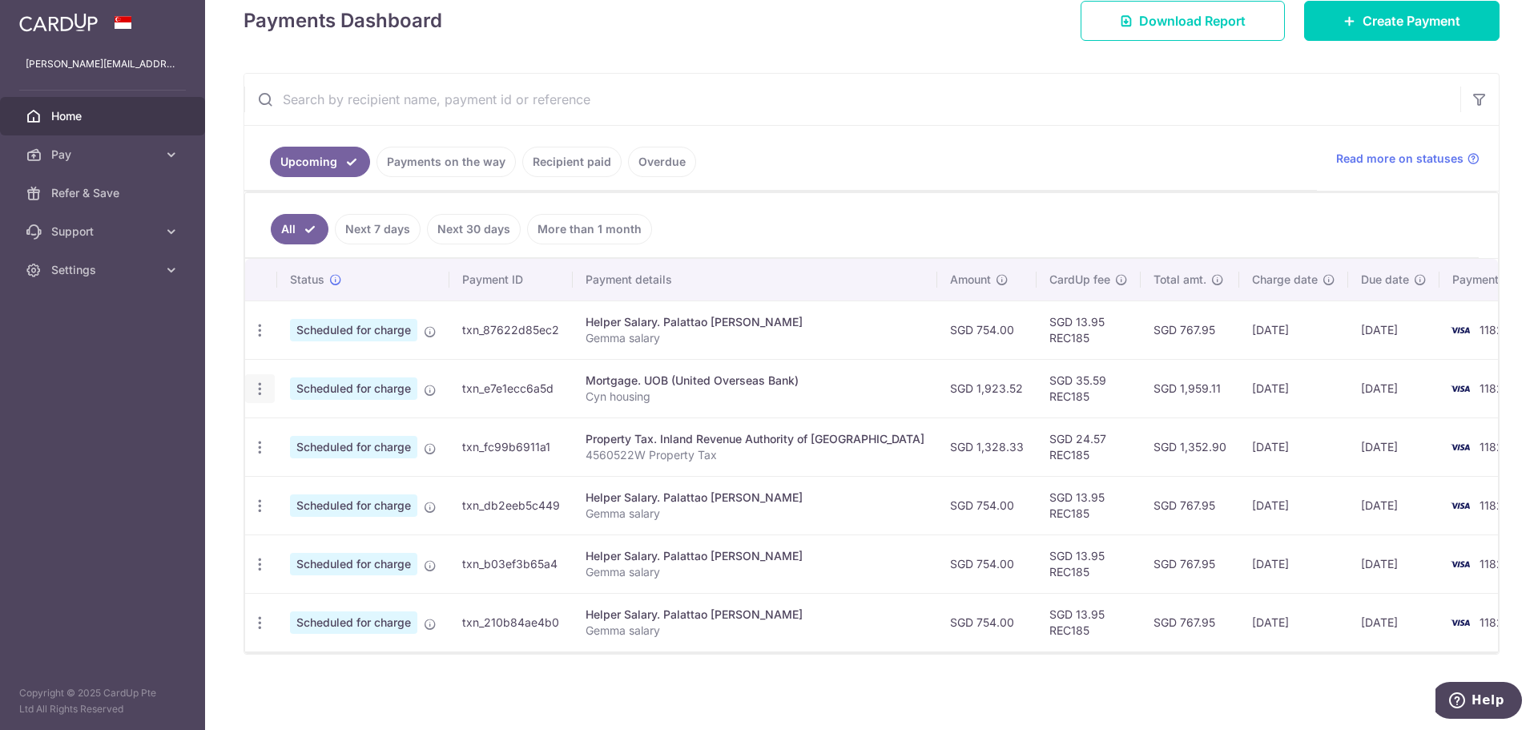
click at [268, 386] on div "Update payment Cancel payment" at bounding box center [260, 389] width 30 height 30
click at [261, 389] on icon "button" at bounding box center [260, 388] width 17 height 17
click at [326, 431] on span "Update payment" at bounding box center [345, 432] width 109 height 19
radio input "true"
type input "1,923.52"
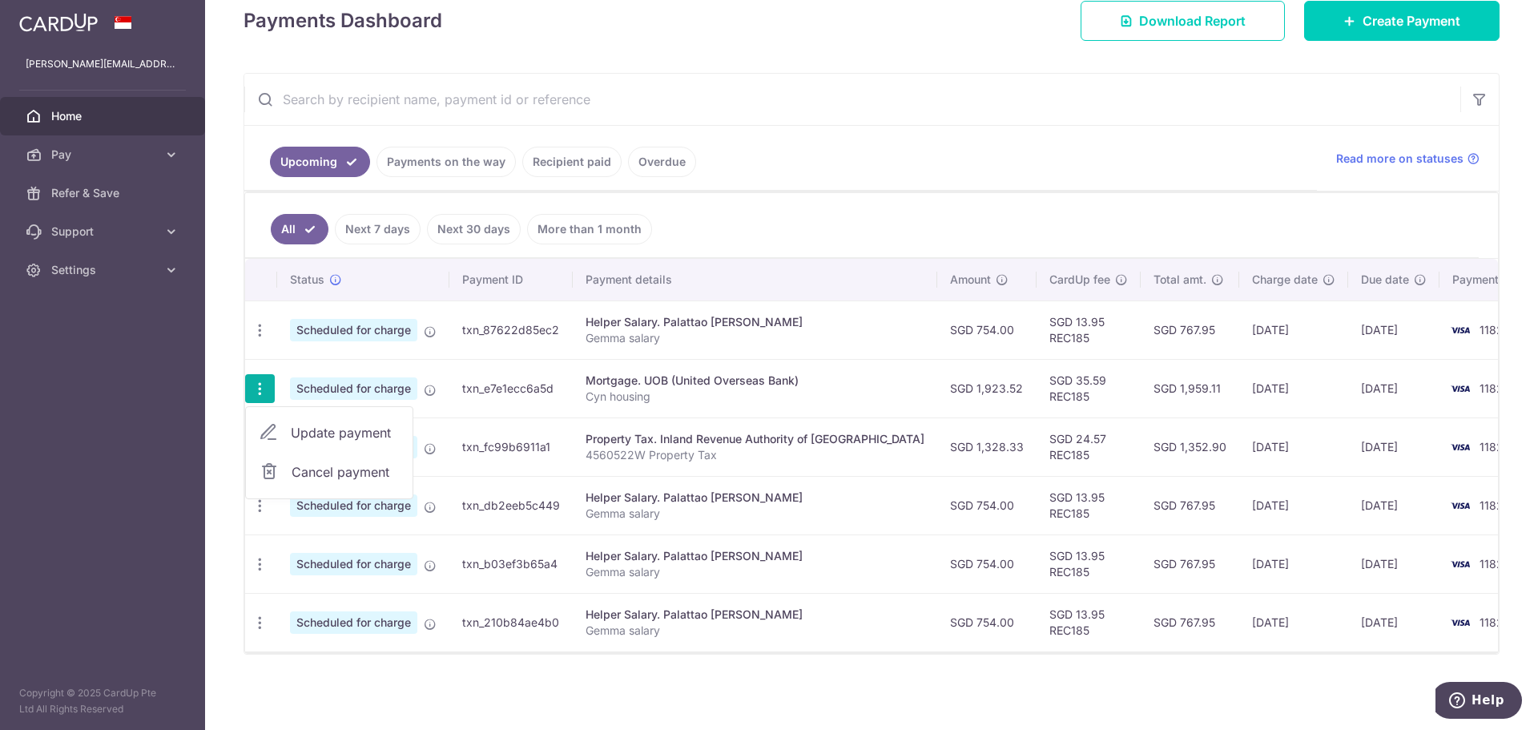
type input "[DATE]"
type input "Cyn housing"
type input "REC185"
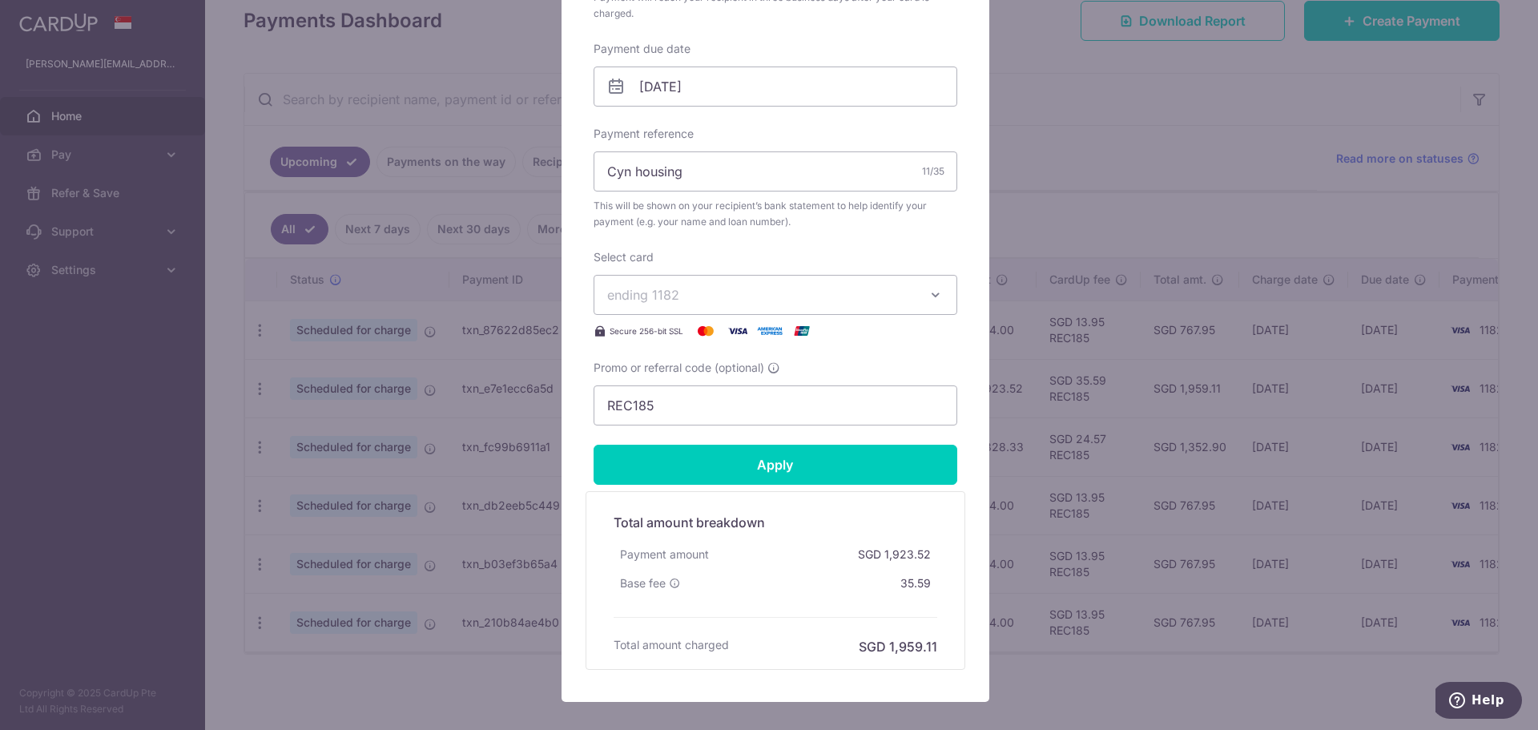
scroll to position [561, 0]
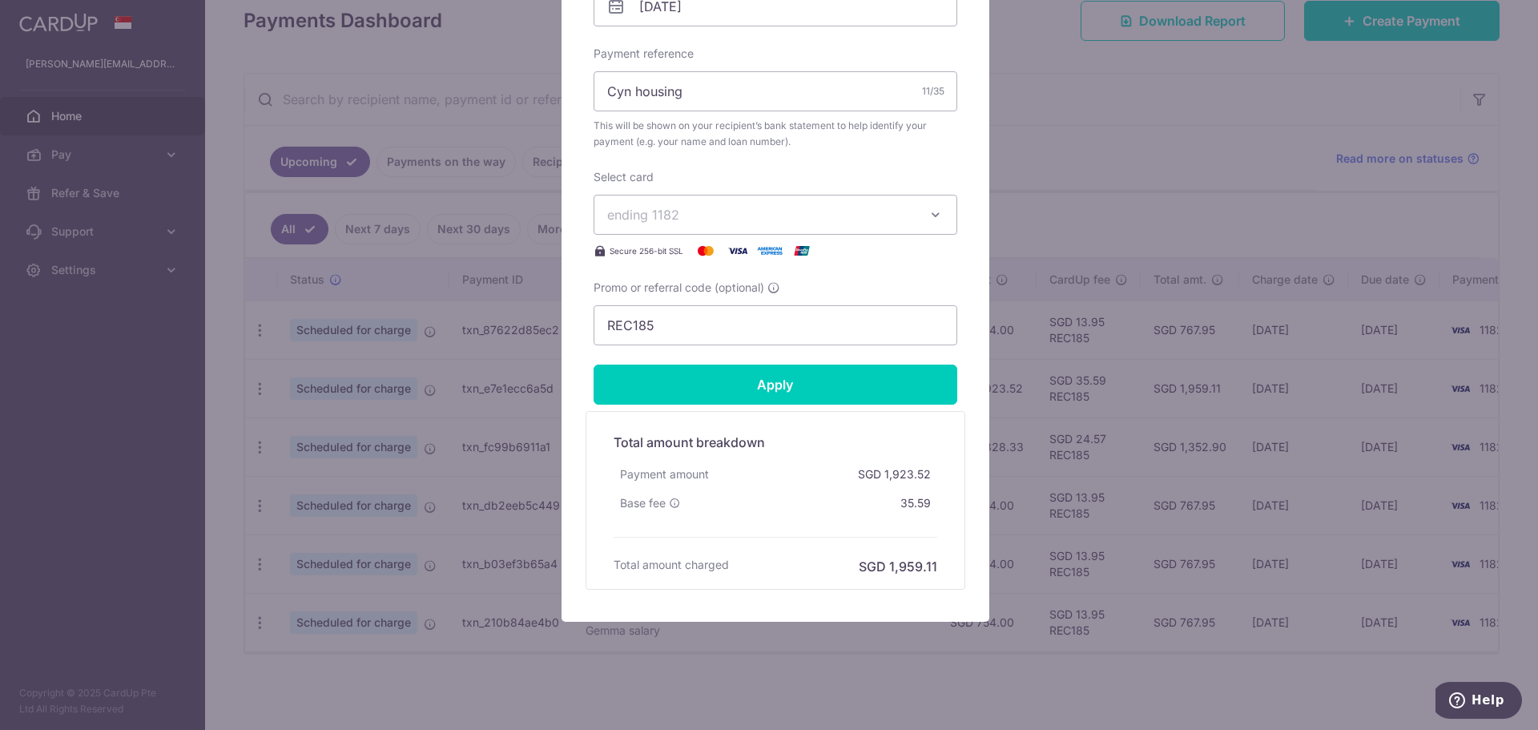
click at [1129, 124] on div "Edit payment By clicking apply, you will make changes to all payments to UOB (U…" at bounding box center [769, 365] width 1538 height 730
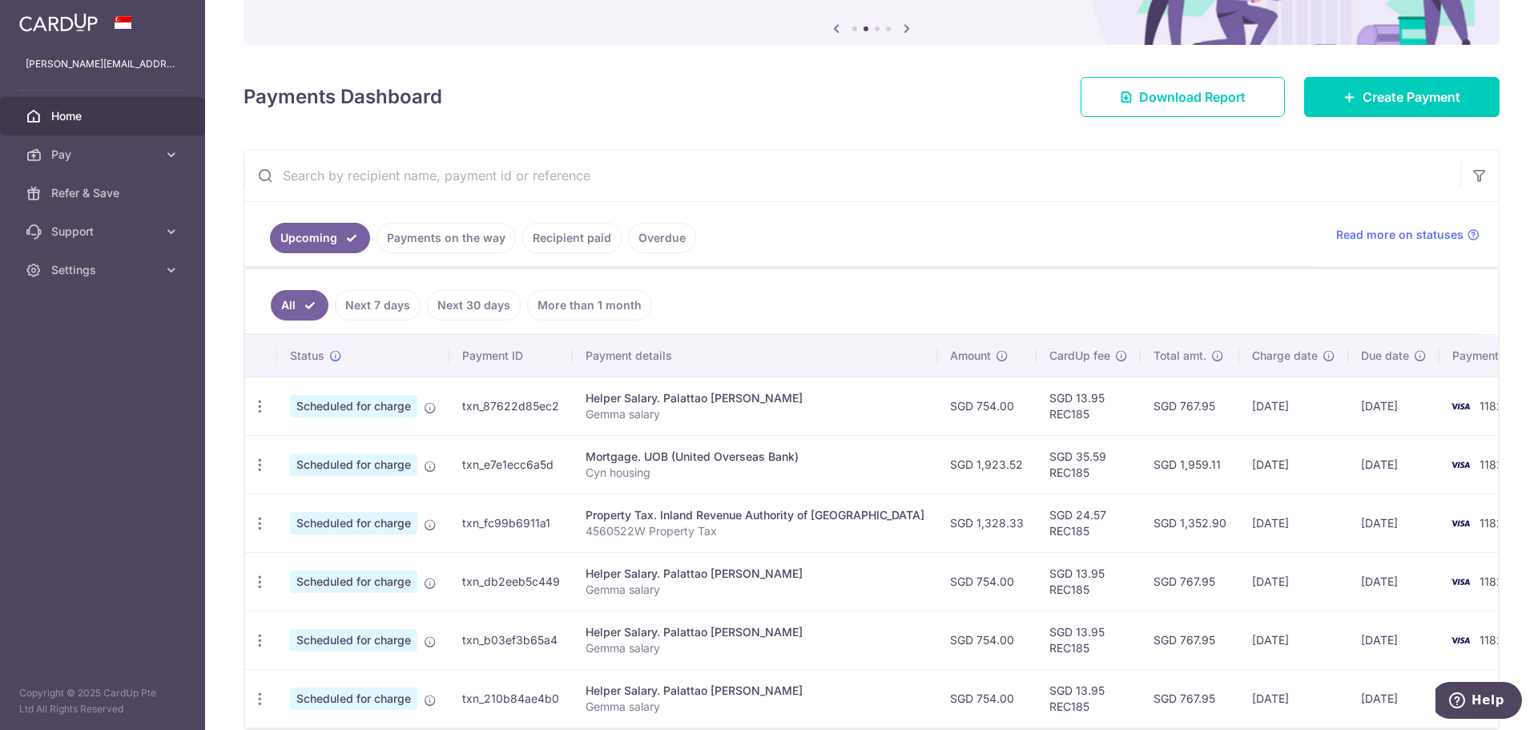
scroll to position [240, 0]
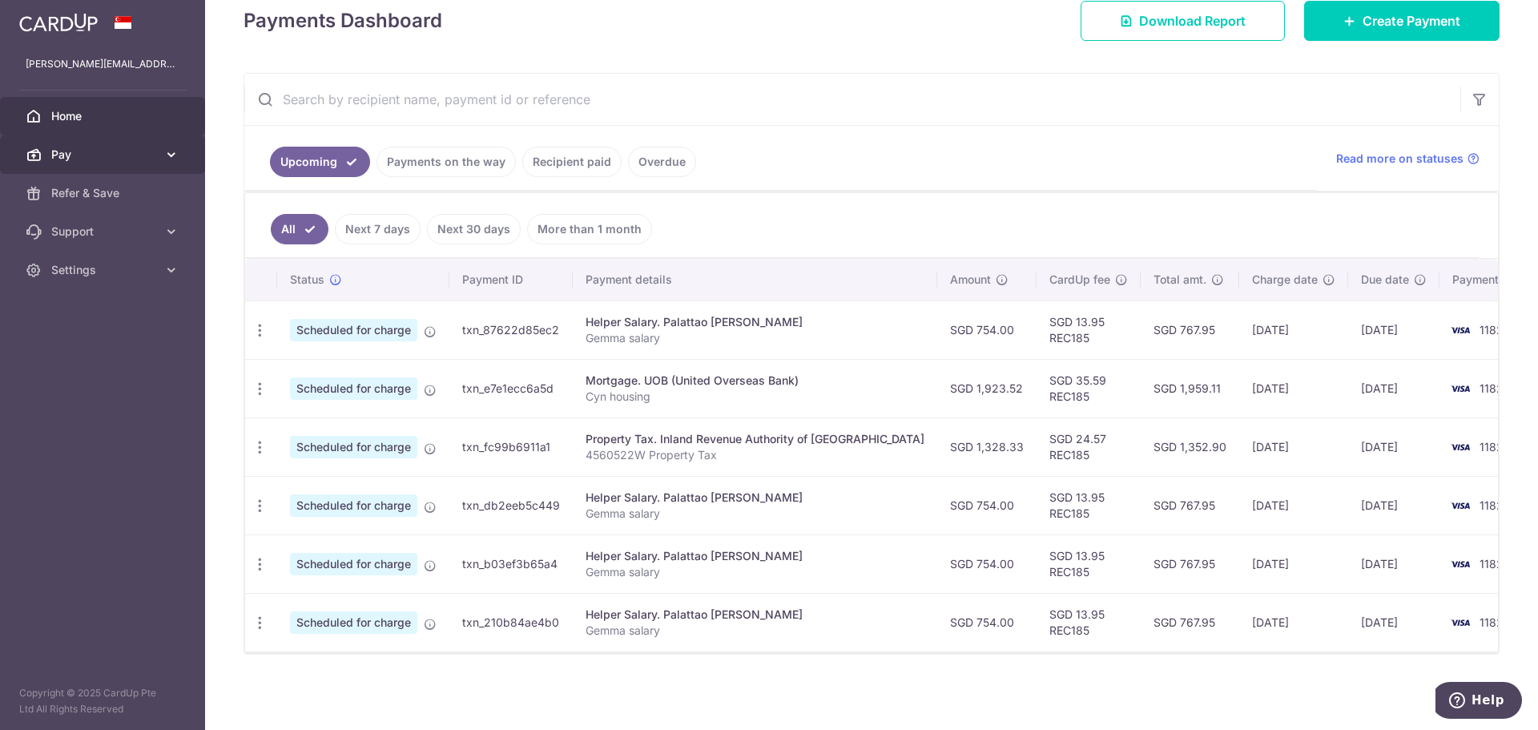
click at [167, 155] on icon at bounding box center [171, 155] width 16 height 16
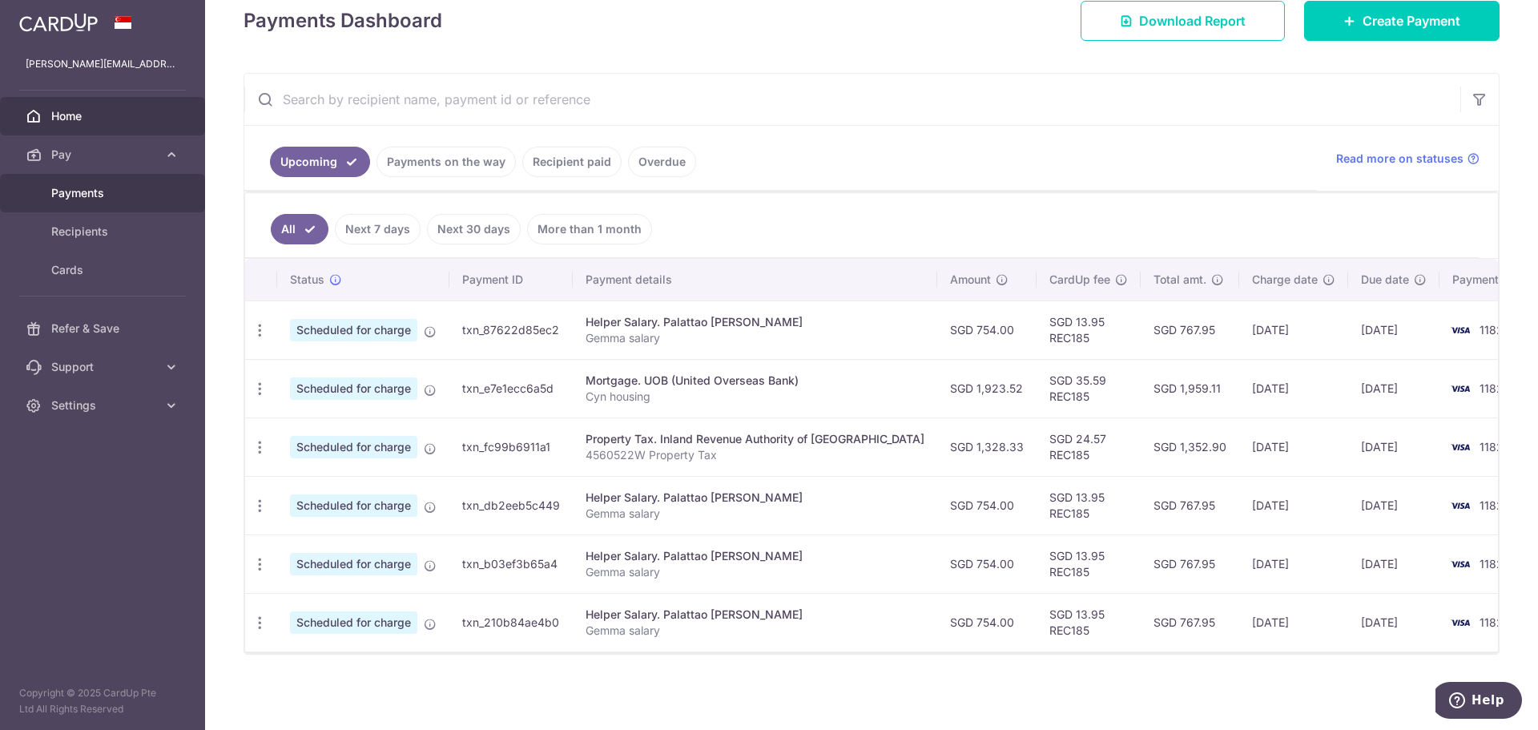
click at [91, 192] on span "Payments" at bounding box center [104, 193] width 106 height 16
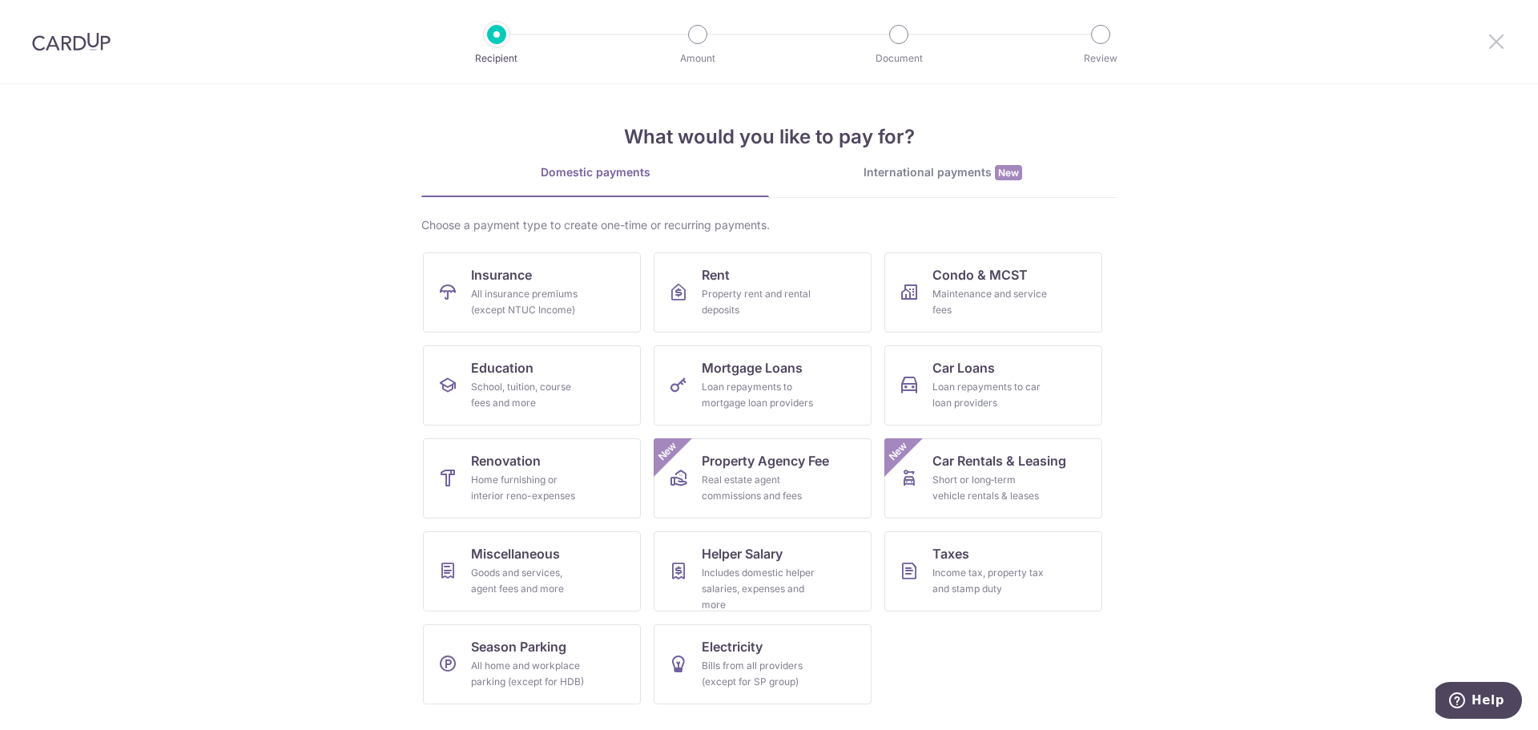
click at [1492, 45] on icon at bounding box center [1496, 41] width 19 height 20
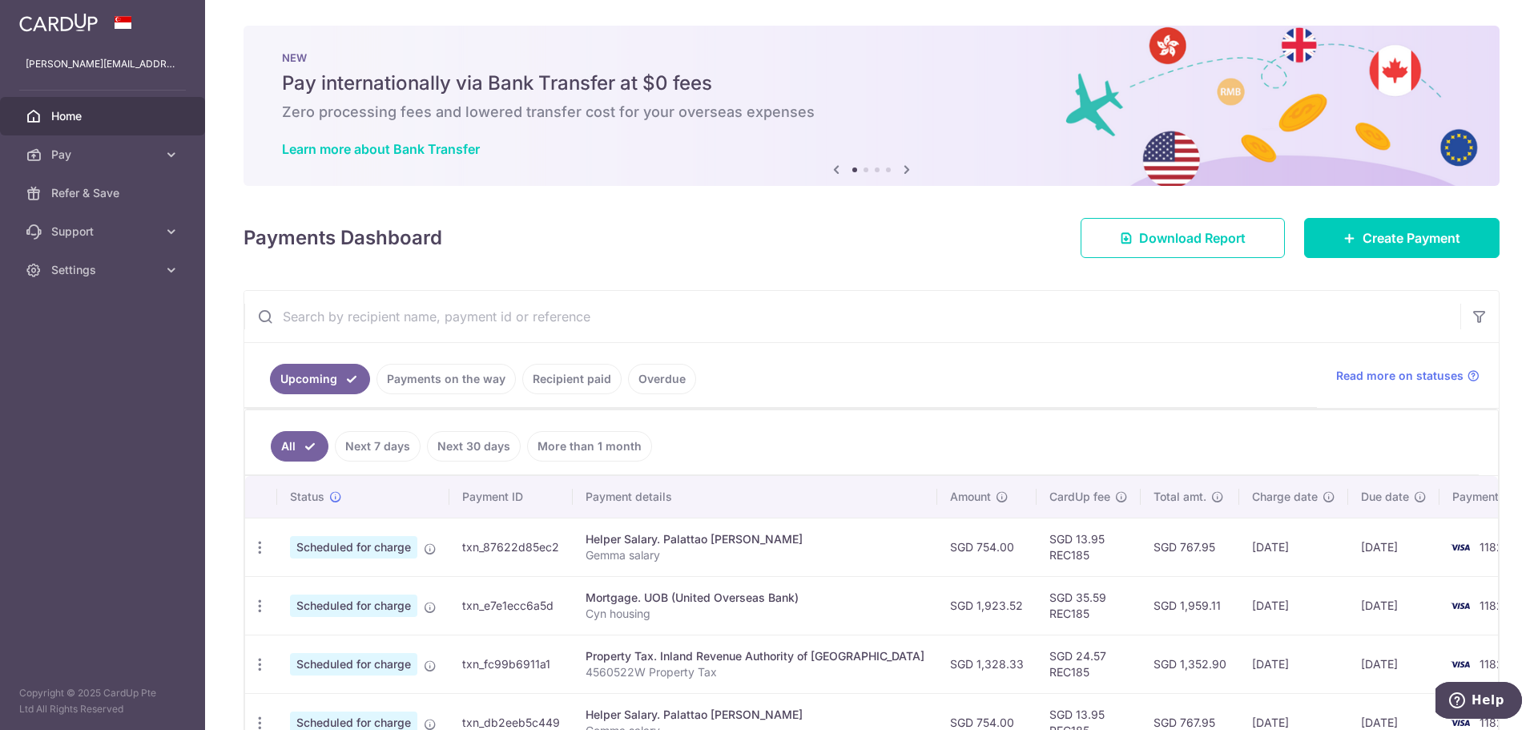
click at [304, 449] on link "All" at bounding box center [300, 446] width 58 height 30
click at [470, 443] on link "Next 30 days" at bounding box center [474, 446] width 94 height 30
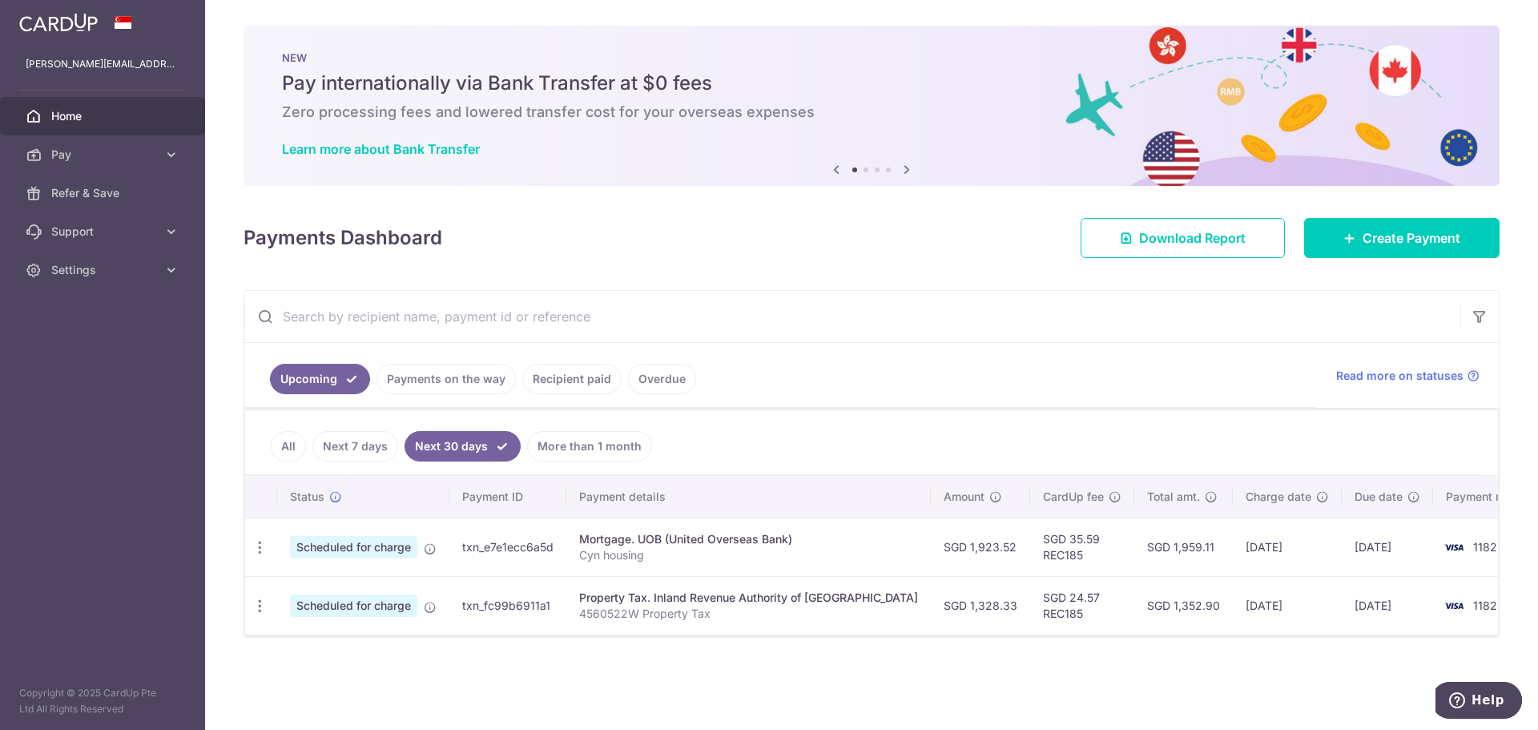
click at [589, 447] on link "More than 1 month" at bounding box center [589, 446] width 125 height 30
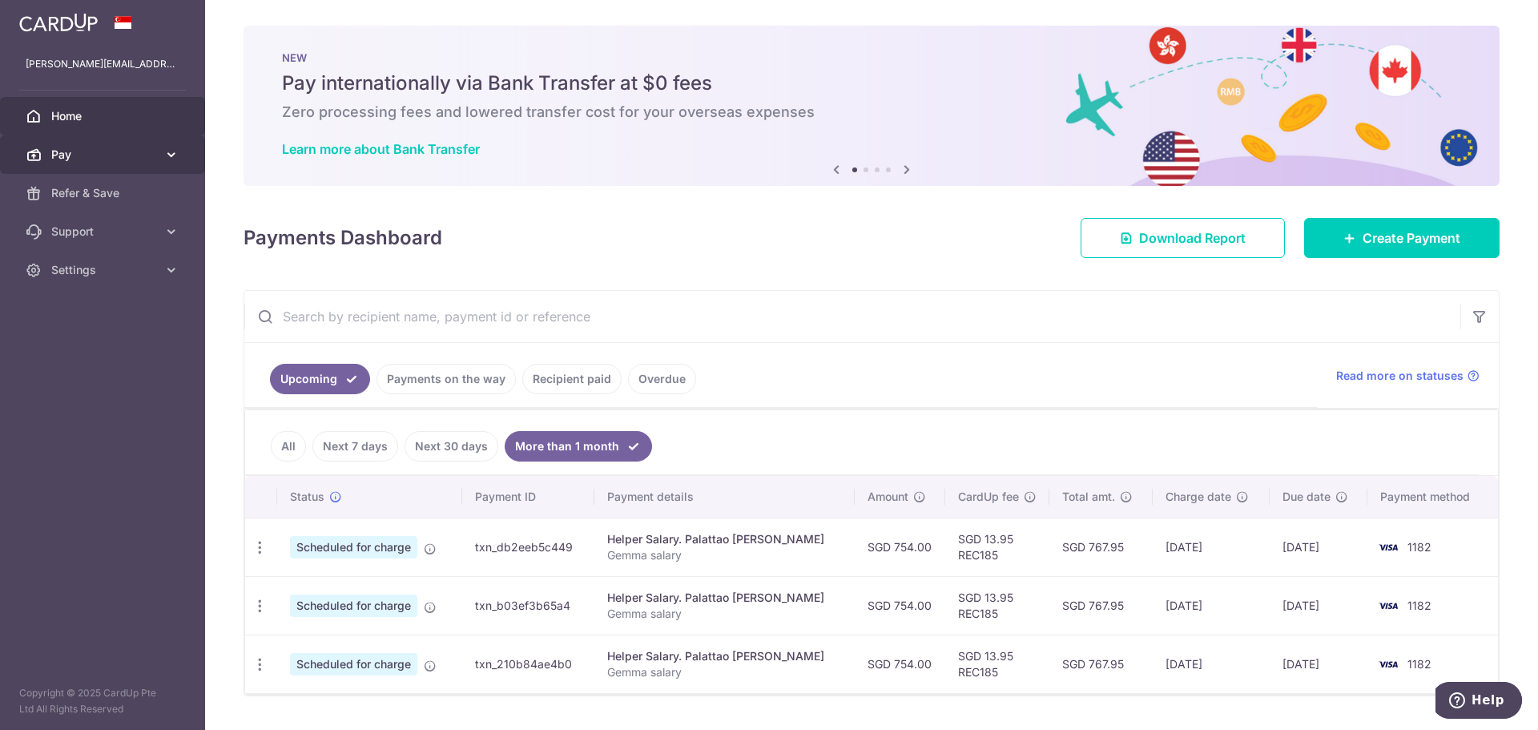
click at [75, 149] on span "Pay" at bounding box center [104, 155] width 106 height 16
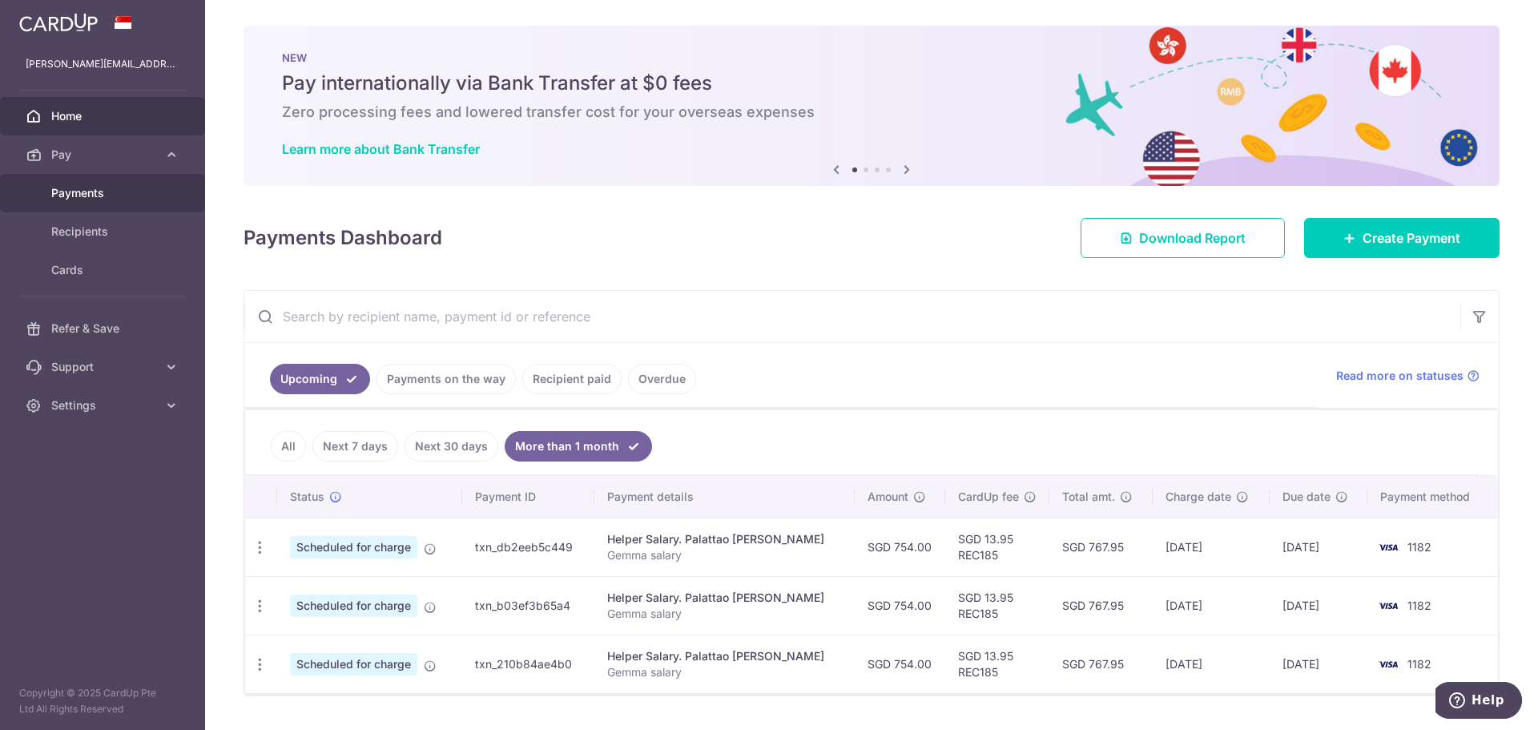
click at [74, 186] on span "Payments" at bounding box center [104, 193] width 106 height 16
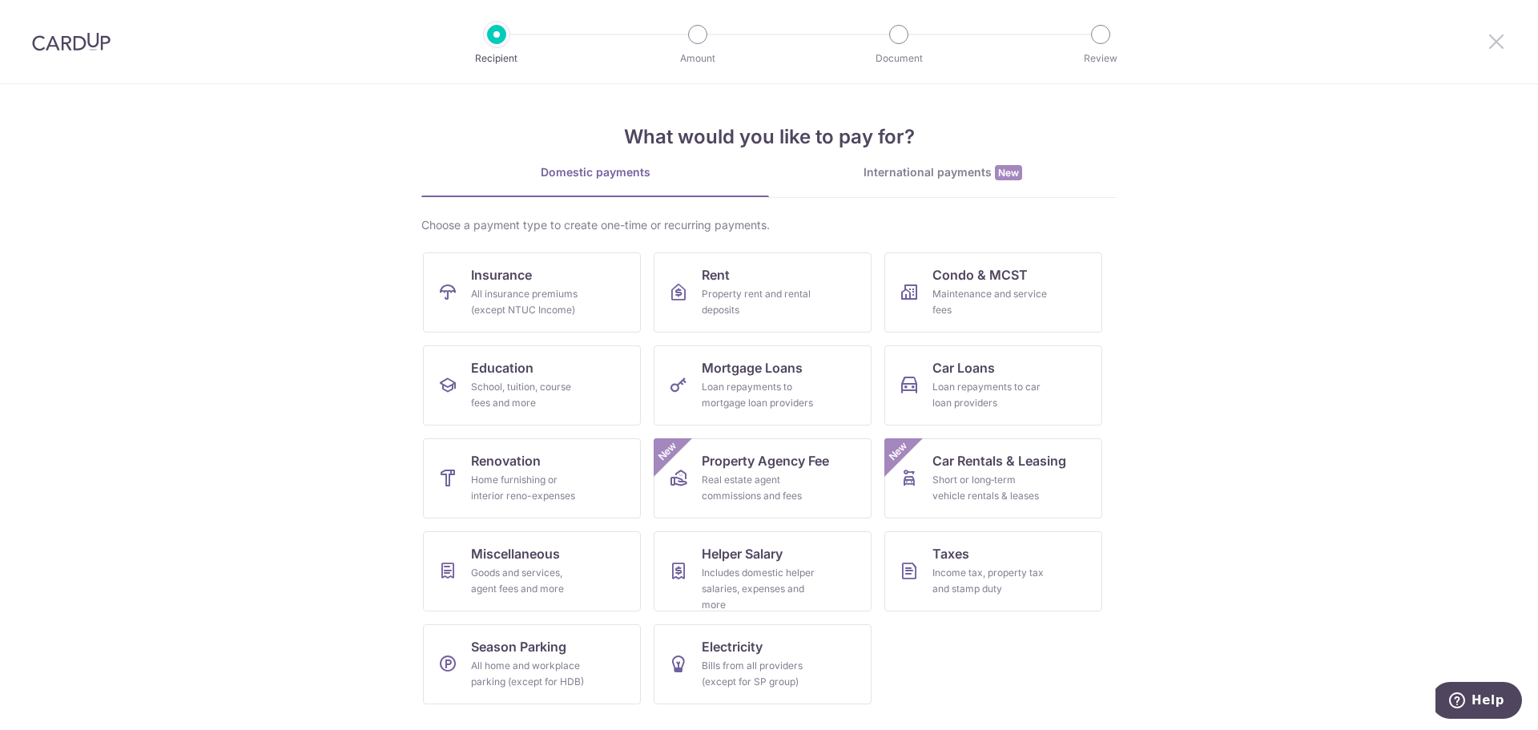
click at [1502, 38] on icon at bounding box center [1496, 41] width 19 height 20
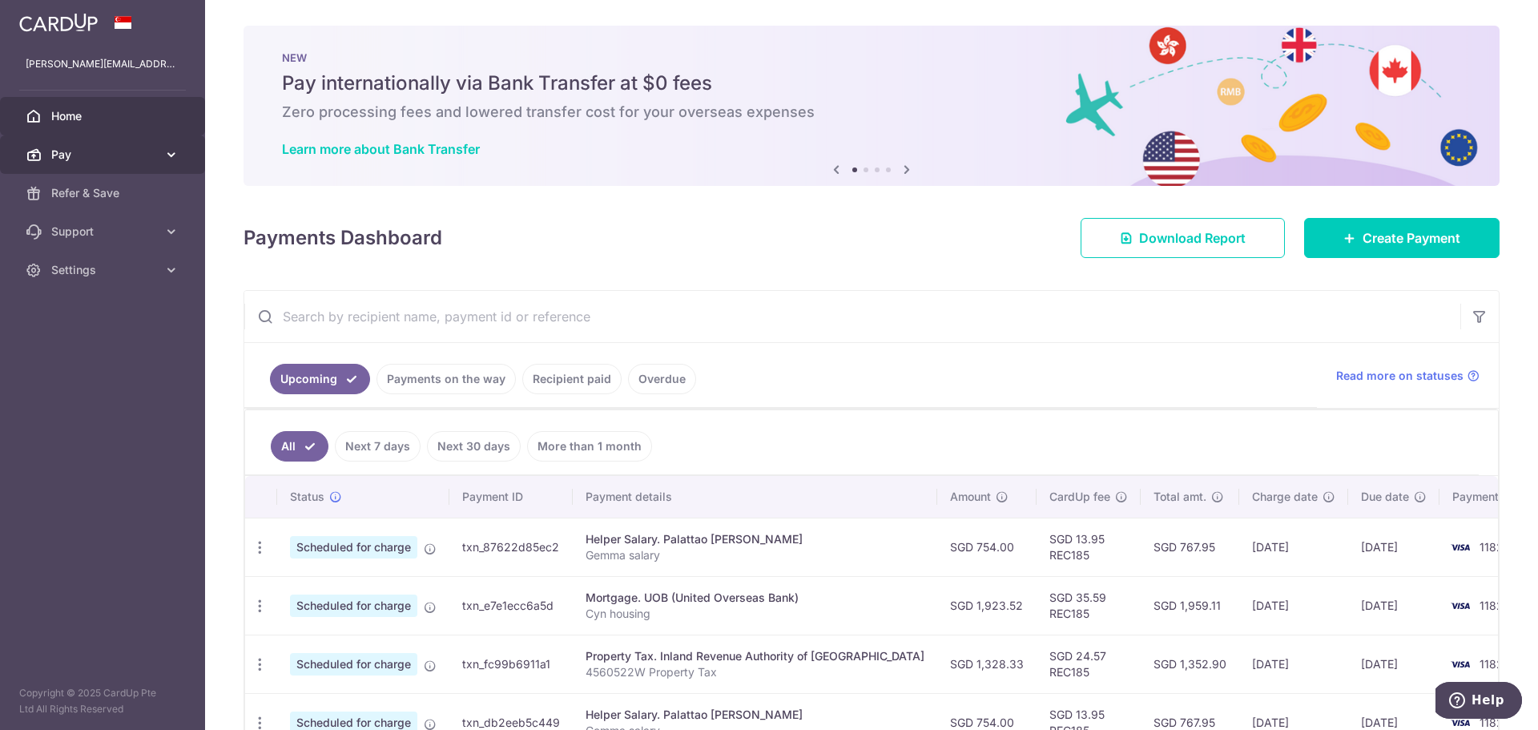
click at [166, 161] on icon at bounding box center [171, 155] width 16 height 16
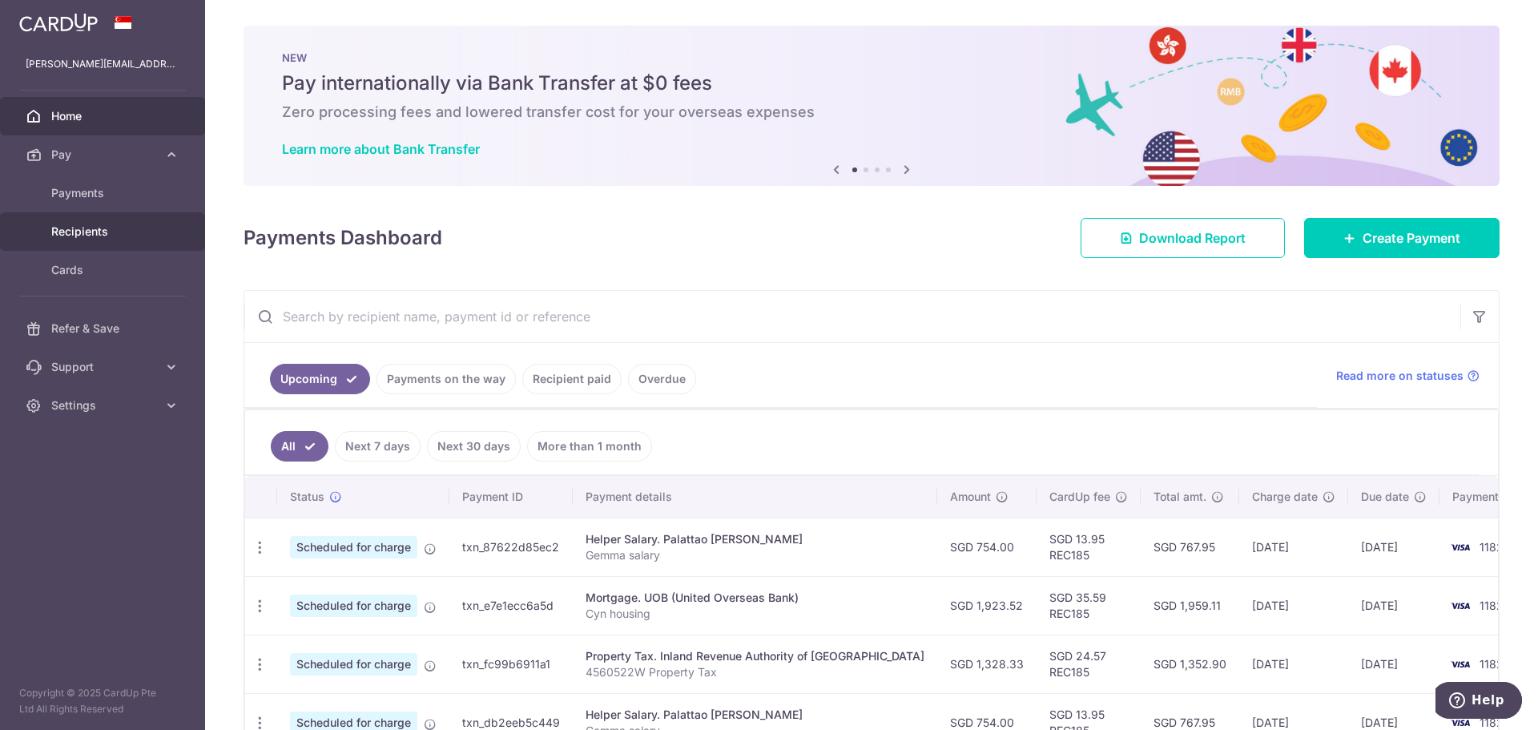
click at [110, 224] on span "Recipients" at bounding box center [104, 231] width 106 height 16
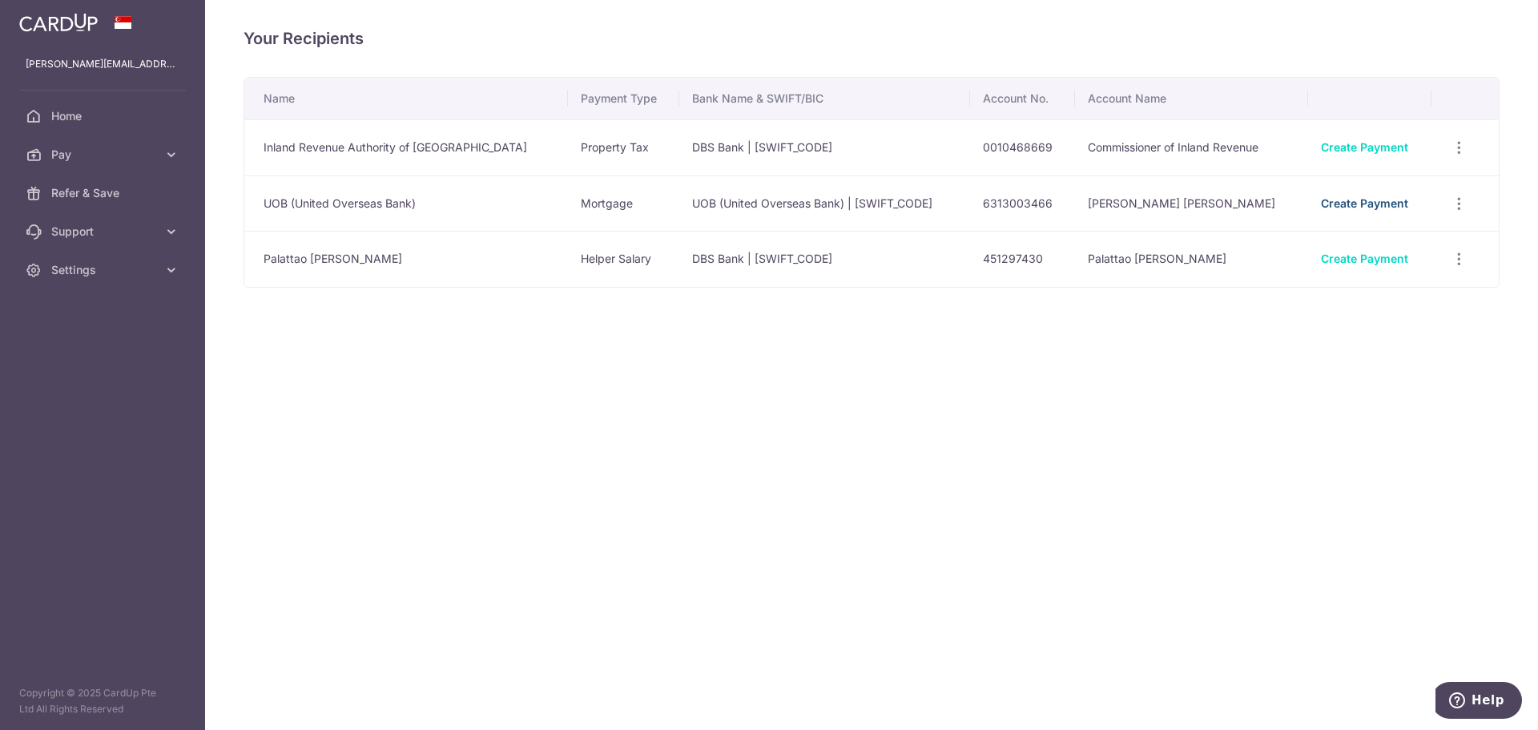
click at [1362, 203] on link "Create Payment" at bounding box center [1364, 203] width 87 height 14
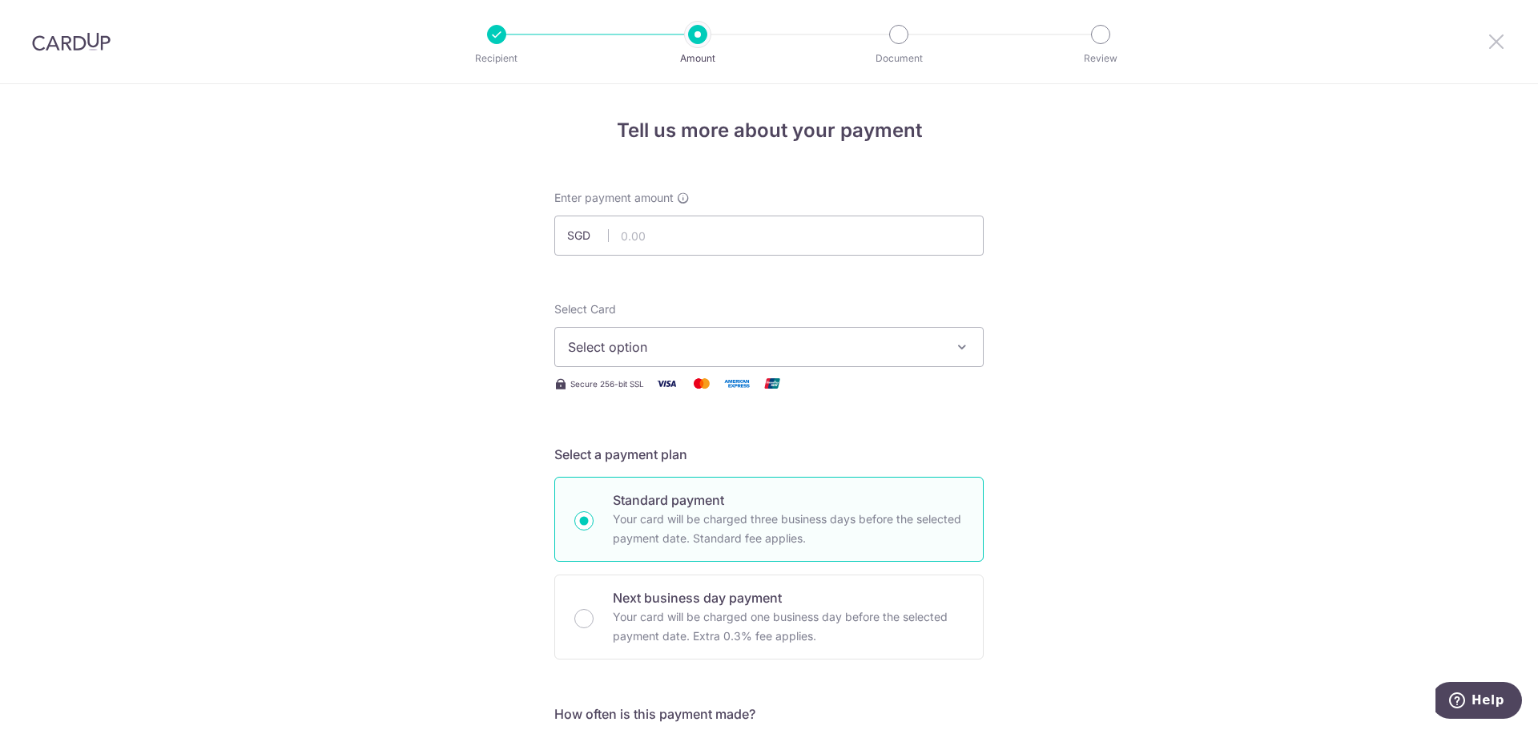
drag, startPoint x: 1499, startPoint y: 37, endPoint x: 836, endPoint y: 75, distance: 663.6
click at [1499, 37] on icon at bounding box center [1496, 41] width 19 height 20
